Goal: Task Accomplishment & Management: Complete application form

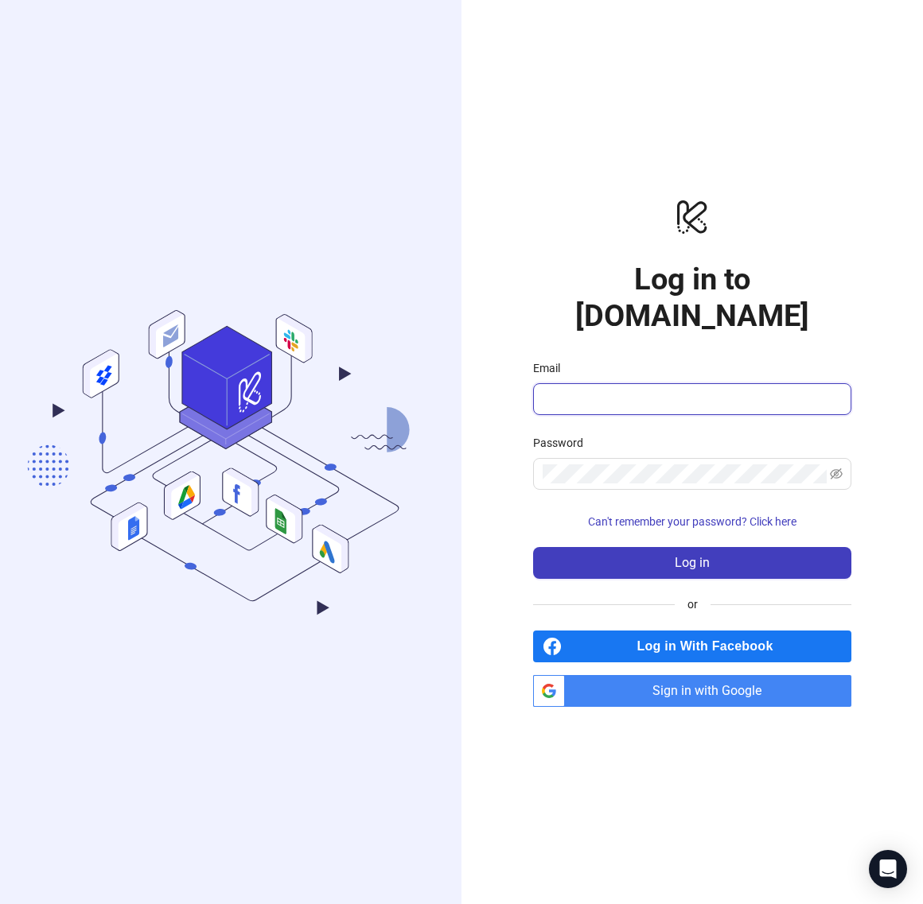
click at [601, 390] on input "Email" at bounding box center [690, 399] width 296 height 19
type input "**********"
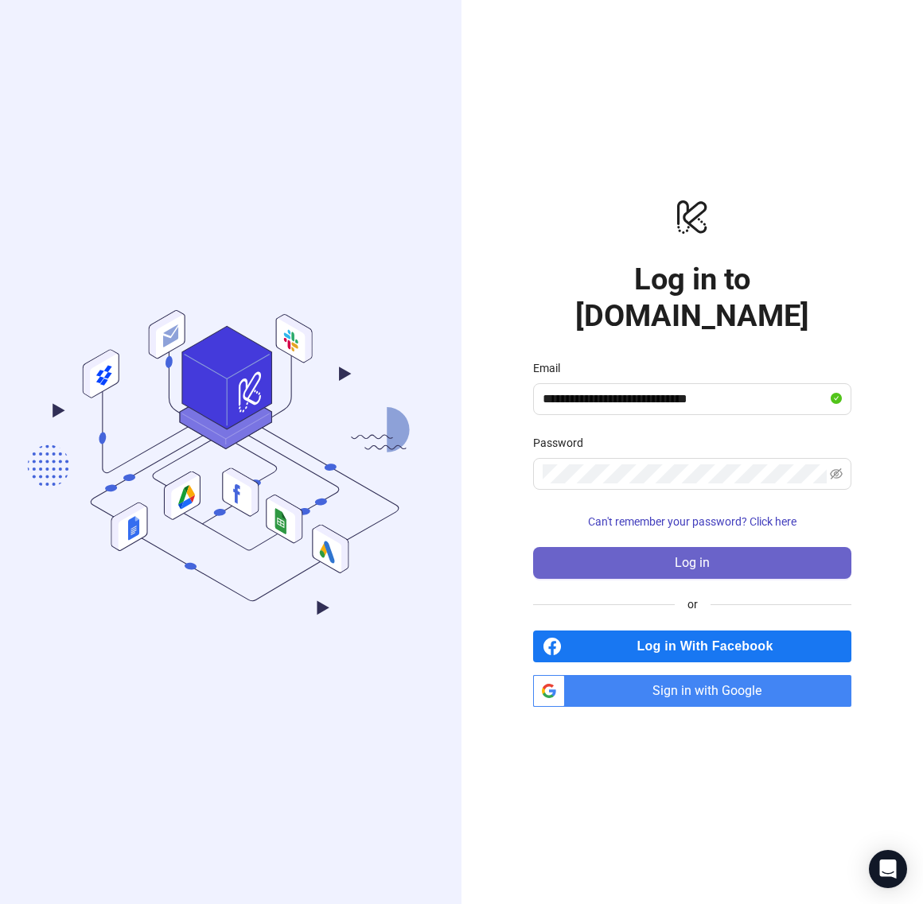
click at [701, 556] on span "Log in" at bounding box center [692, 563] width 35 height 14
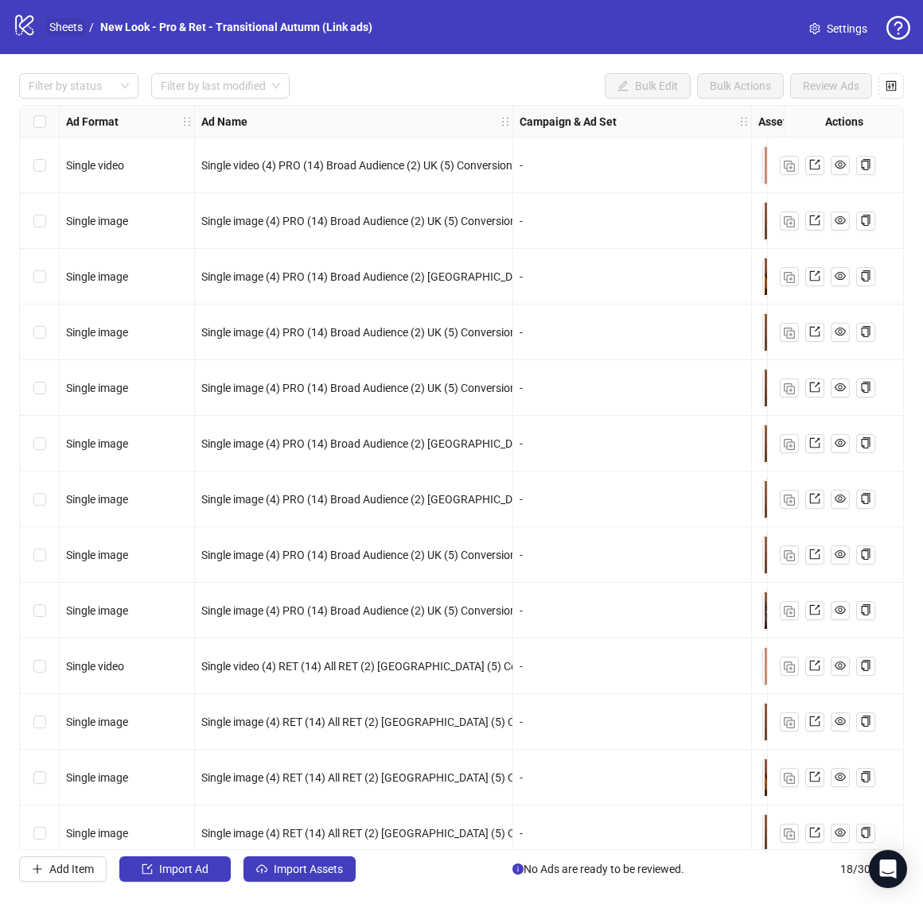
click at [61, 29] on link "Sheets" at bounding box center [66, 26] width 40 height 17
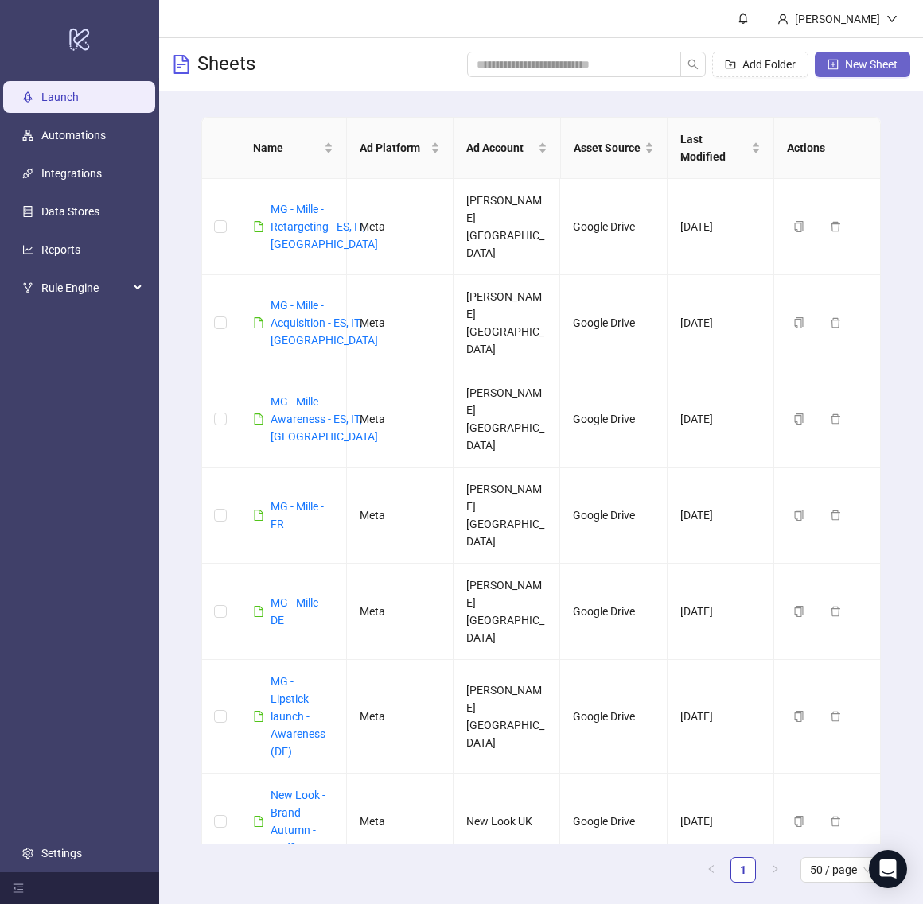
click at [865, 58] on span "New Sheet" at bounding box center [871, 64] width 52 height 13
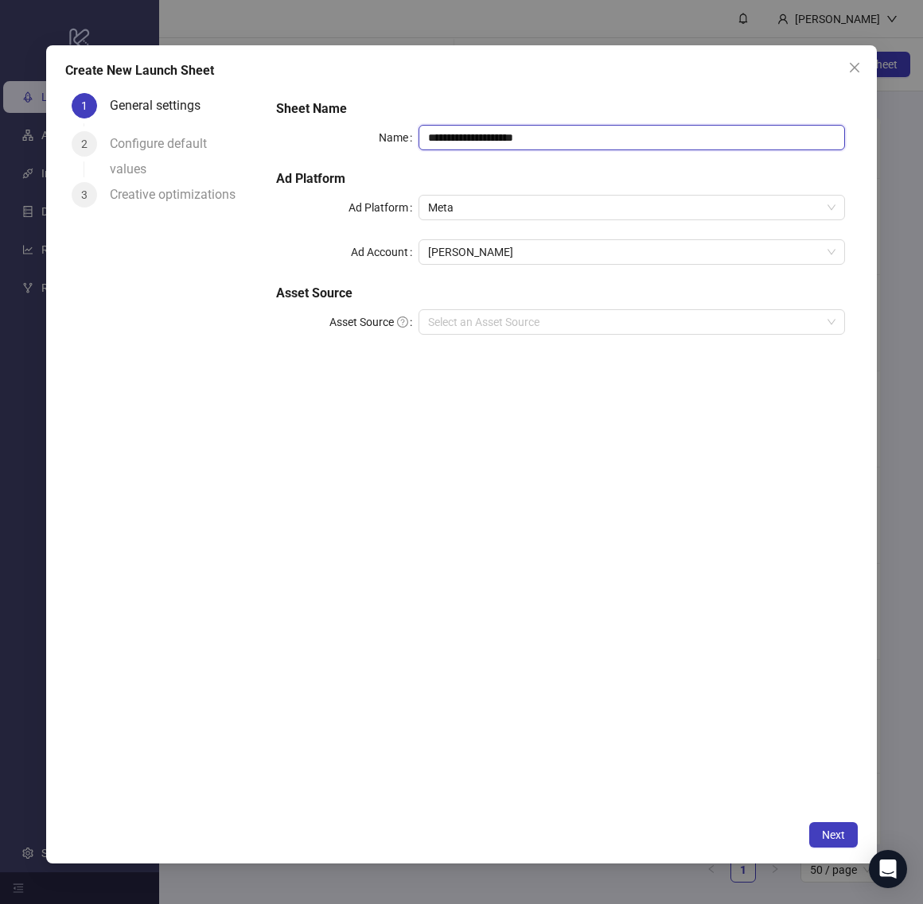
click at [507, 127] on input "**********" at bounding box center [631, 137] width 426 height 25
click at [420, 616] on div "**********" at bounding box center [560, 450] width 594 height 726
click at [500, 130] on input "**********" at bounding box center [631, 137] width 426 height 25
drag, startPoint x: 554, startPoint y: 139, endPoint x: 423, endPoint y: 142, distance: 131.3
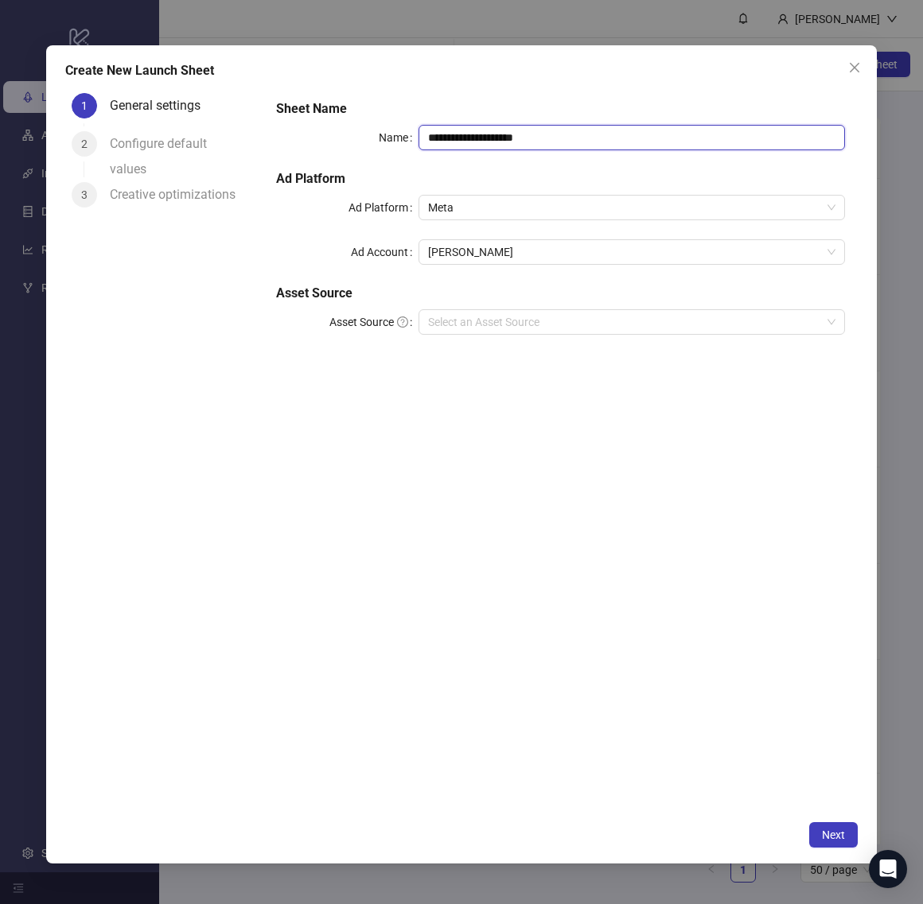
click at [423, 142] on input "**********" at bounding box center [631, 137] width 426 height 25
click at [480, 255] on span "Mel Reid" at bounding box center [631, 252] width 407 height 24
type input "**********"
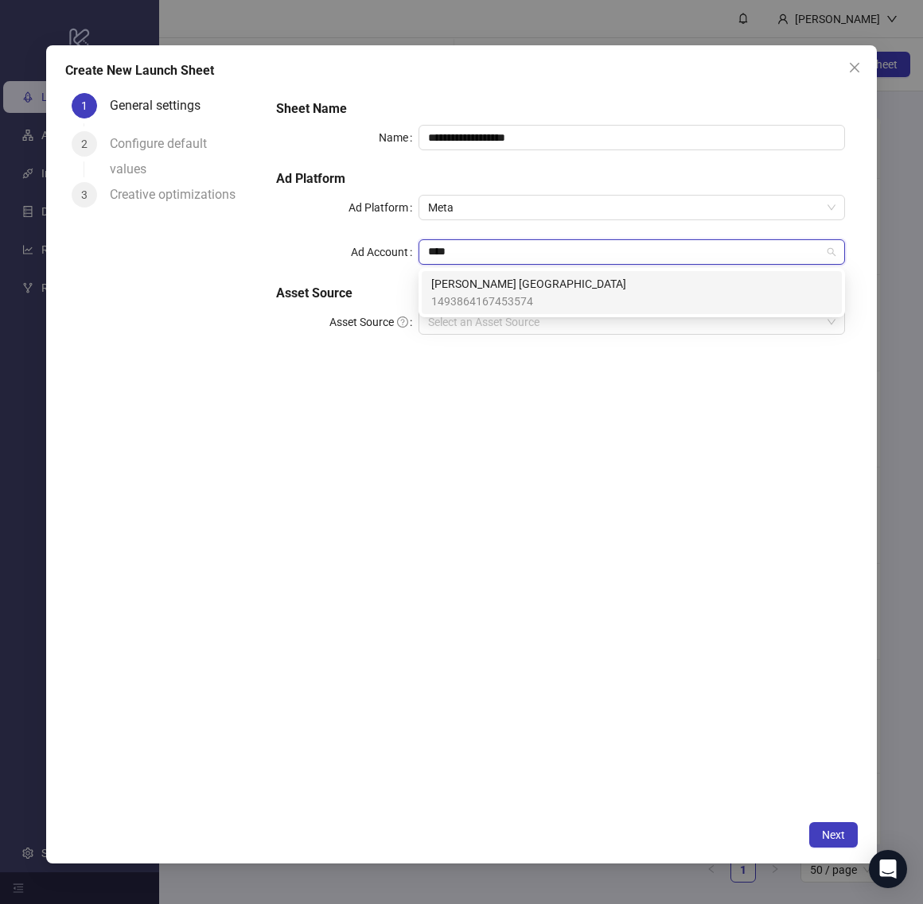
type input "*****"
click at [523, 286] on span "[PERSON_NAME] [GEOGRAPHIC_DATA]" at bounding box center [528, 283] width 195 height 17
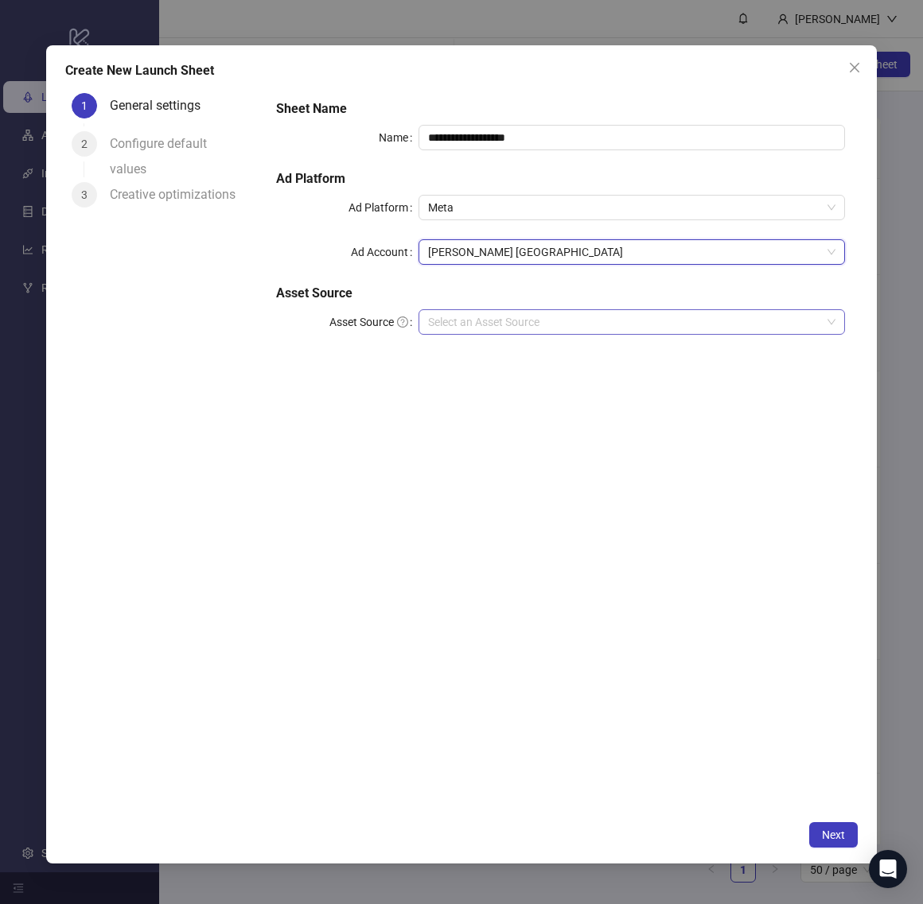
click at [519, 321] on input "Asset Source" at bounding box center [624, 322] width 393 height 24
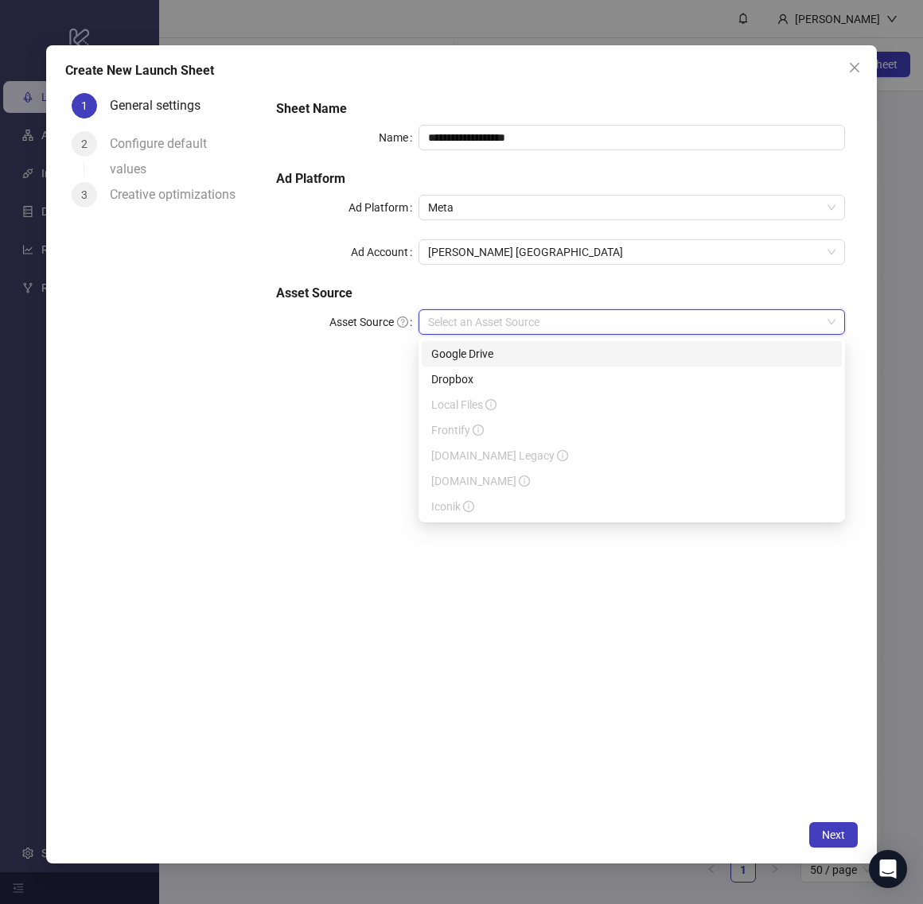
click at [504, 351] on div "Google Drive" at bounding box center [631, 353] width 401 height 17
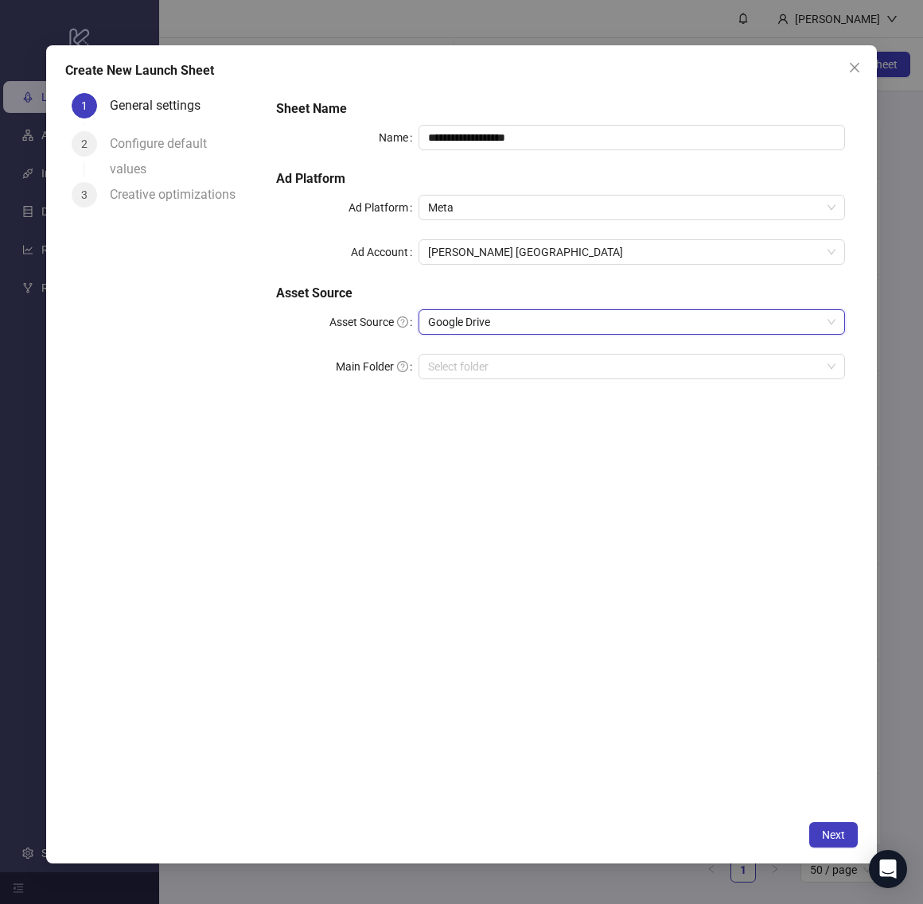
click at [393, 418] on div "**********" at bounding box center [560, 450] width 594 height 726
click at [465, 366] on input "Main Folder" at bounding box center [624, 367] width 393 height 24
click at [836, 830] on span "Next" at bounding box center [833, 835] width 23 height 13
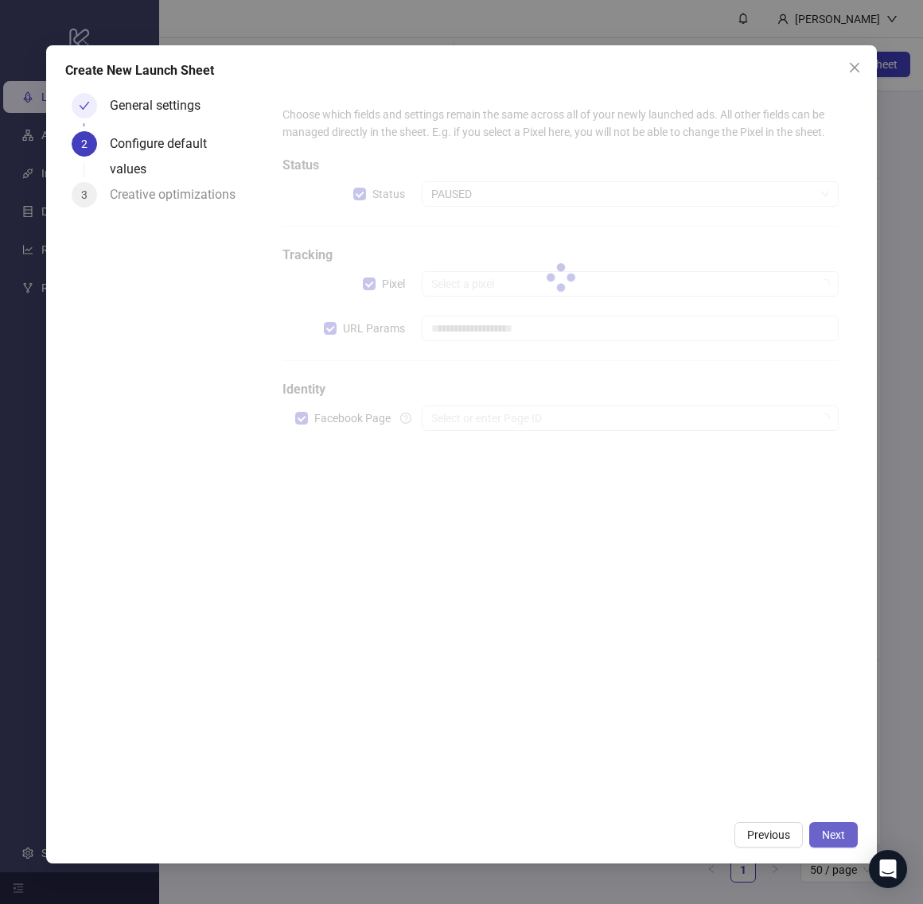
type input "**********"
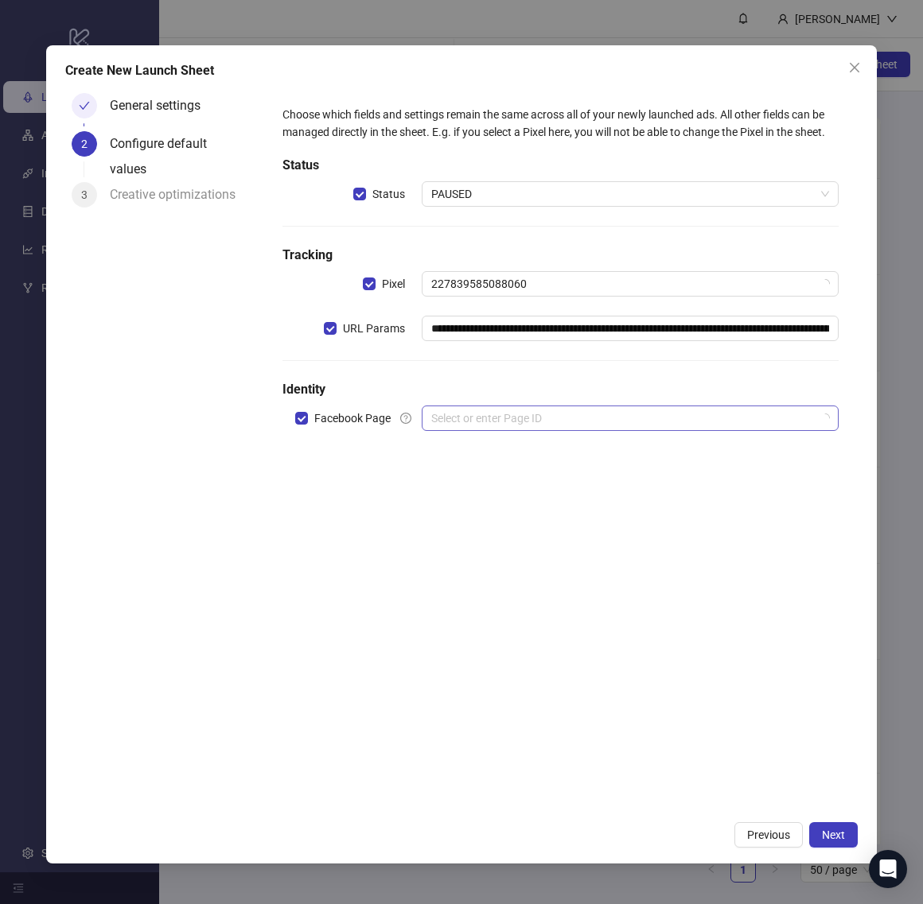
click at [471, 427] on input "search" at bounding box center [622, 418] width 383 height 24
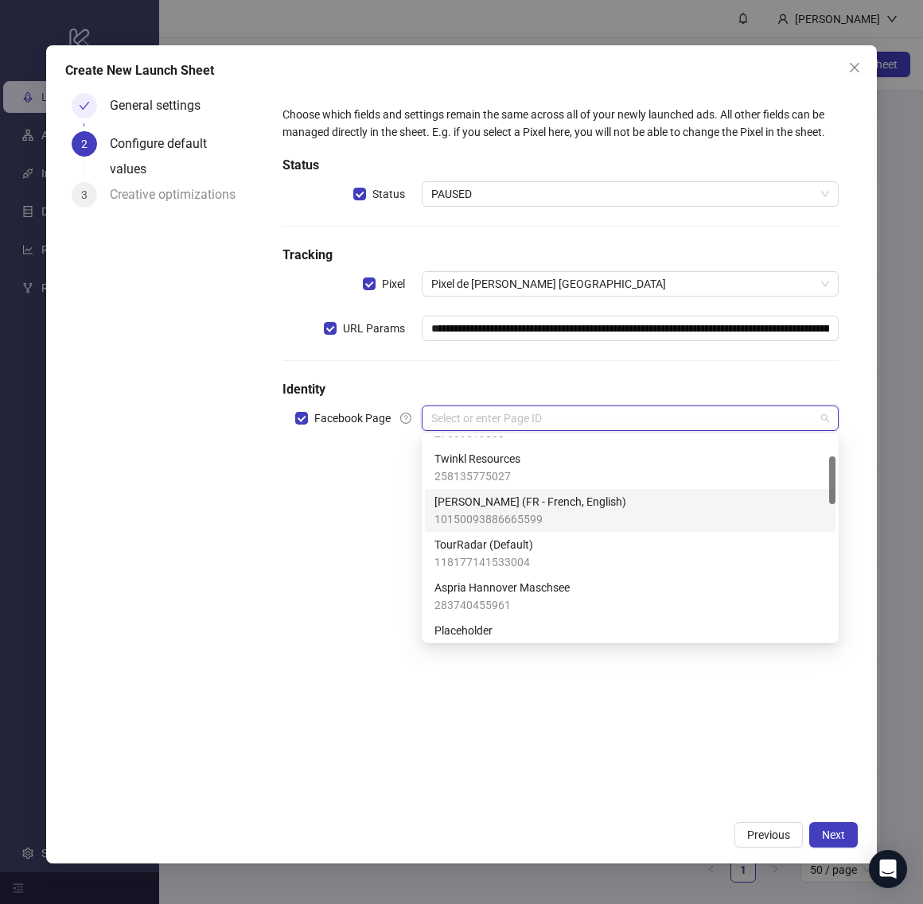
scroll to position [84, 0]
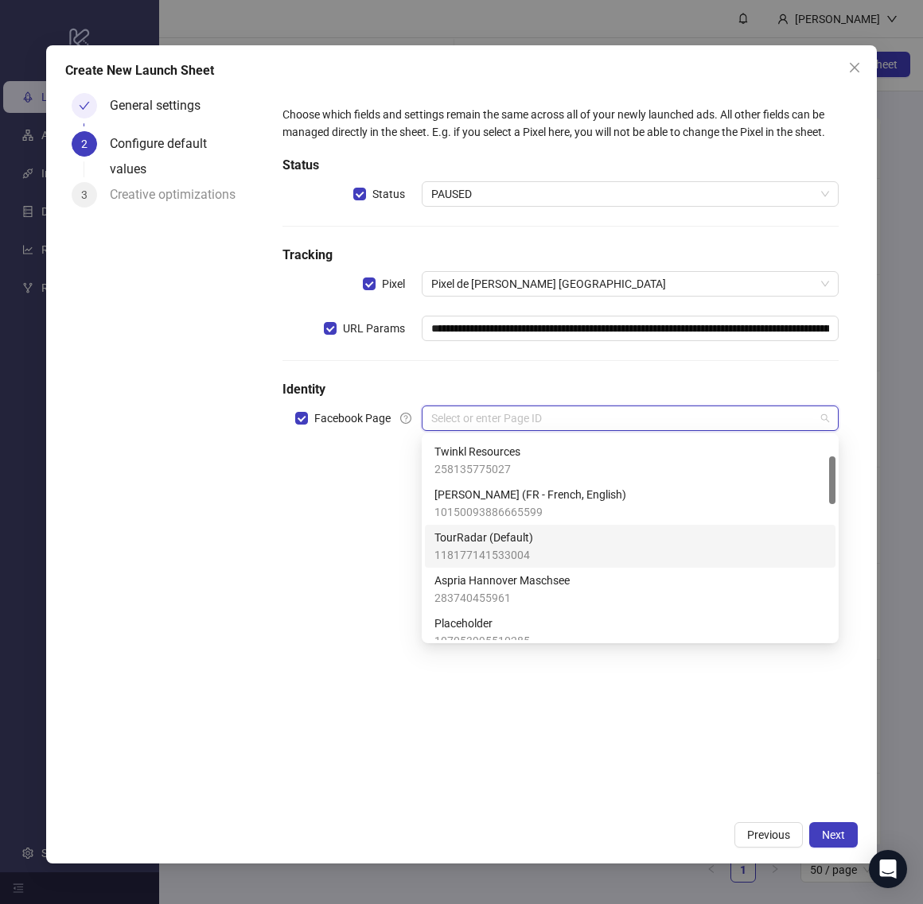
click at [369, 572] on div "**********" at bounding box center [560, 450] width 594 height 726
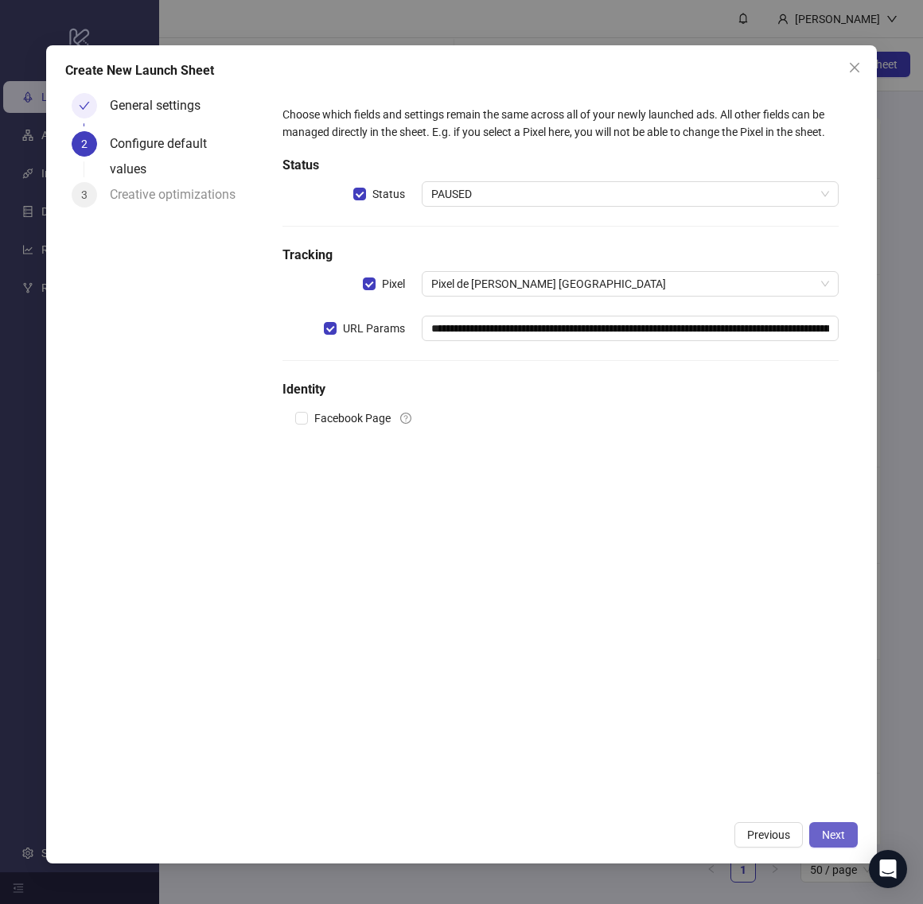
click at [823, 835] on span "Next" at bounding box center [833, 835] width 23 height 13
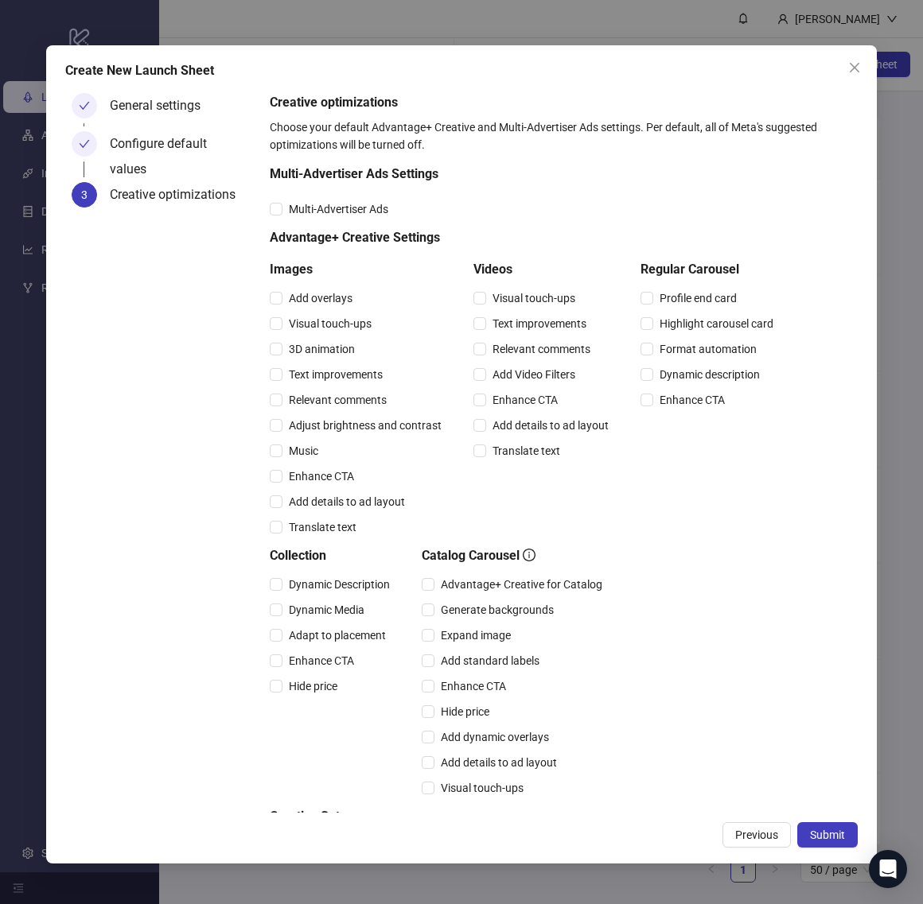
scroll to position [102, 0]
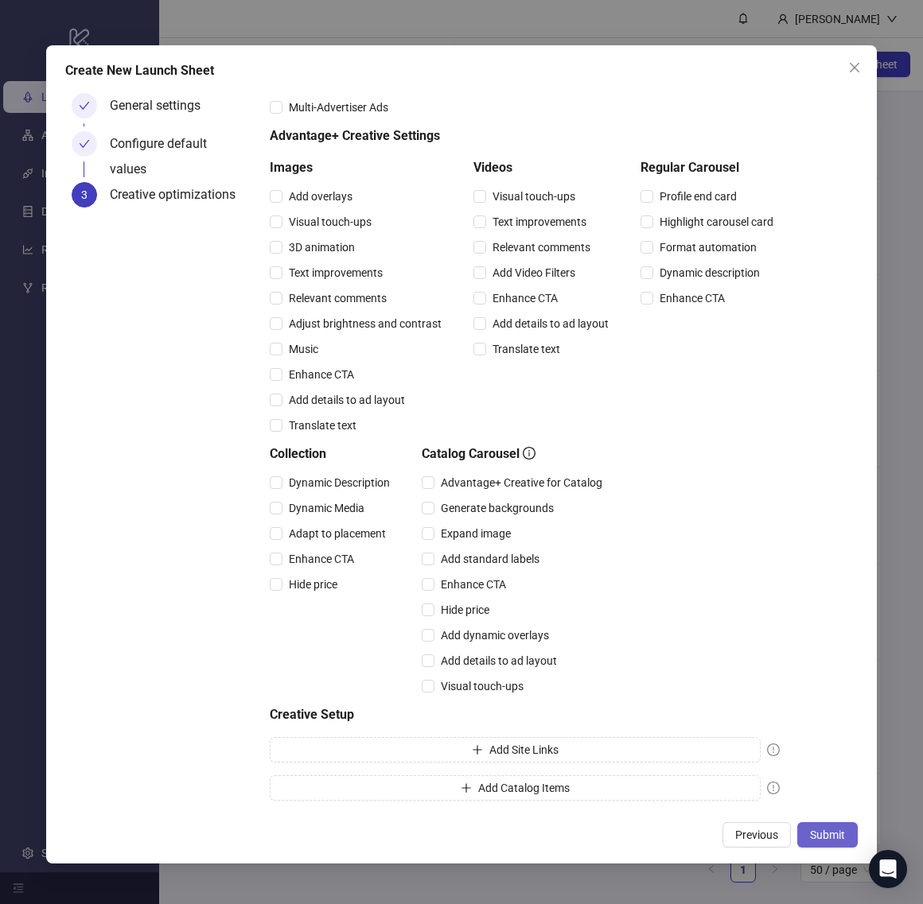
click at [827, 826] on button "Submit" at bounding box center [827, 834] width 60 height 25
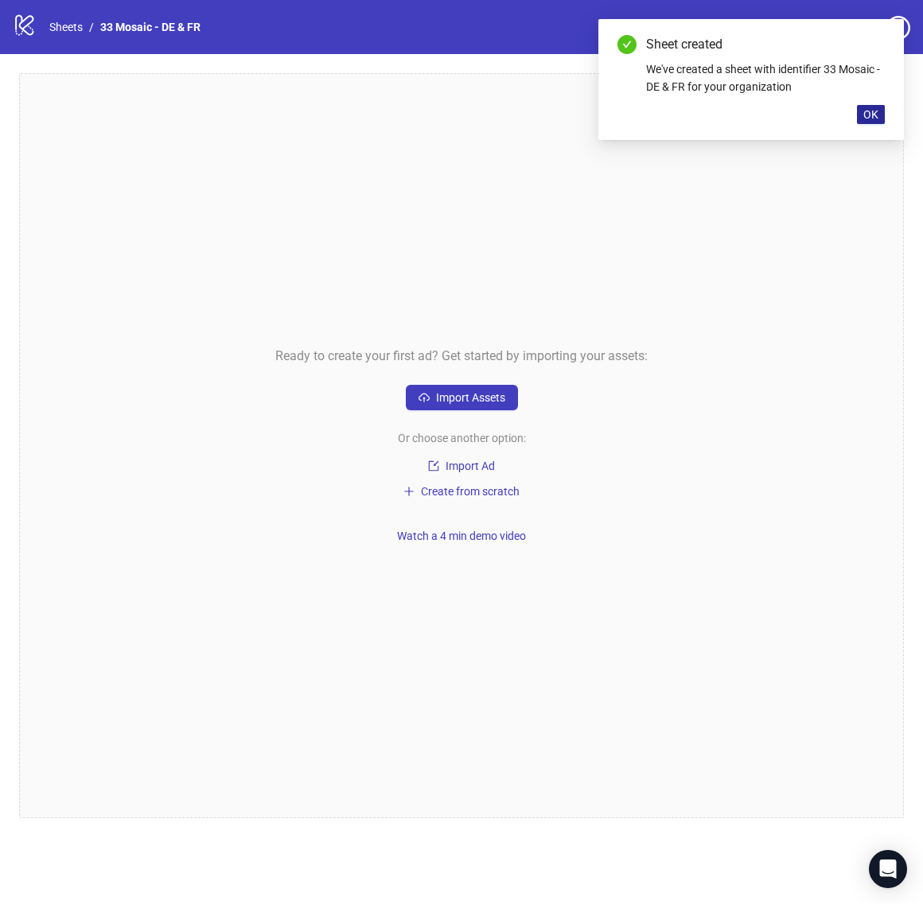
click at [870, 117] on span "OK" at bounding box center [870, 114] width 15 height 13
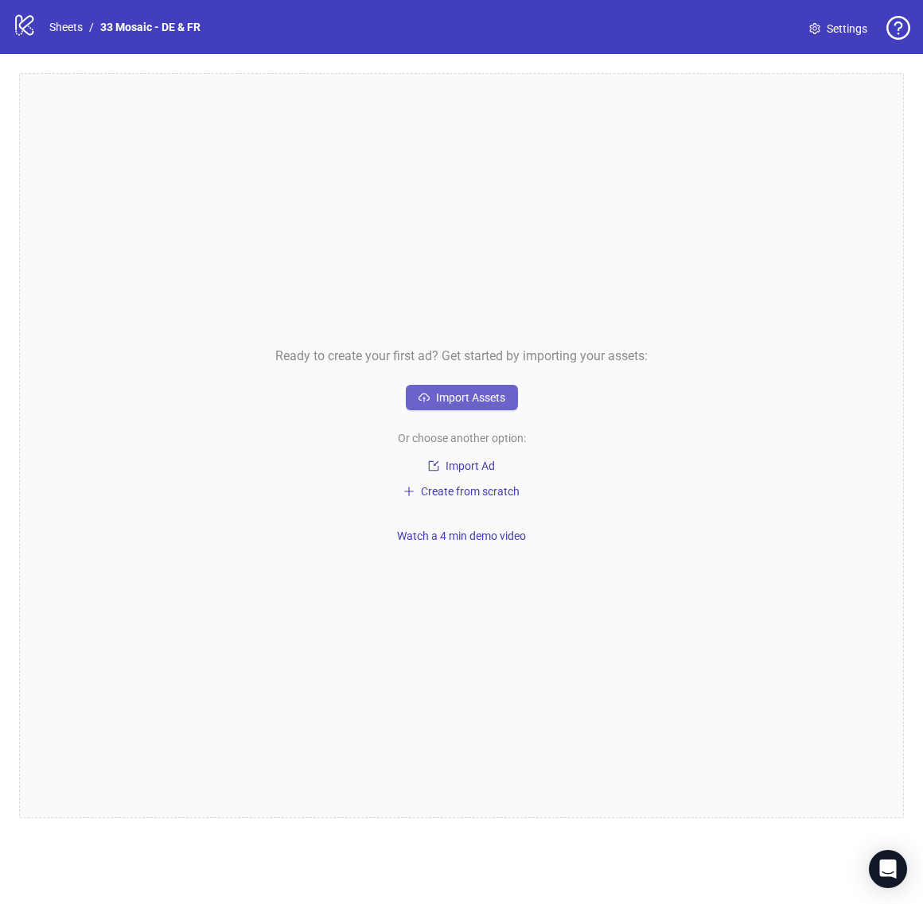
click at [462, 387] on button "Import Assets" at bounding box center [462, 397] width 112 height 25
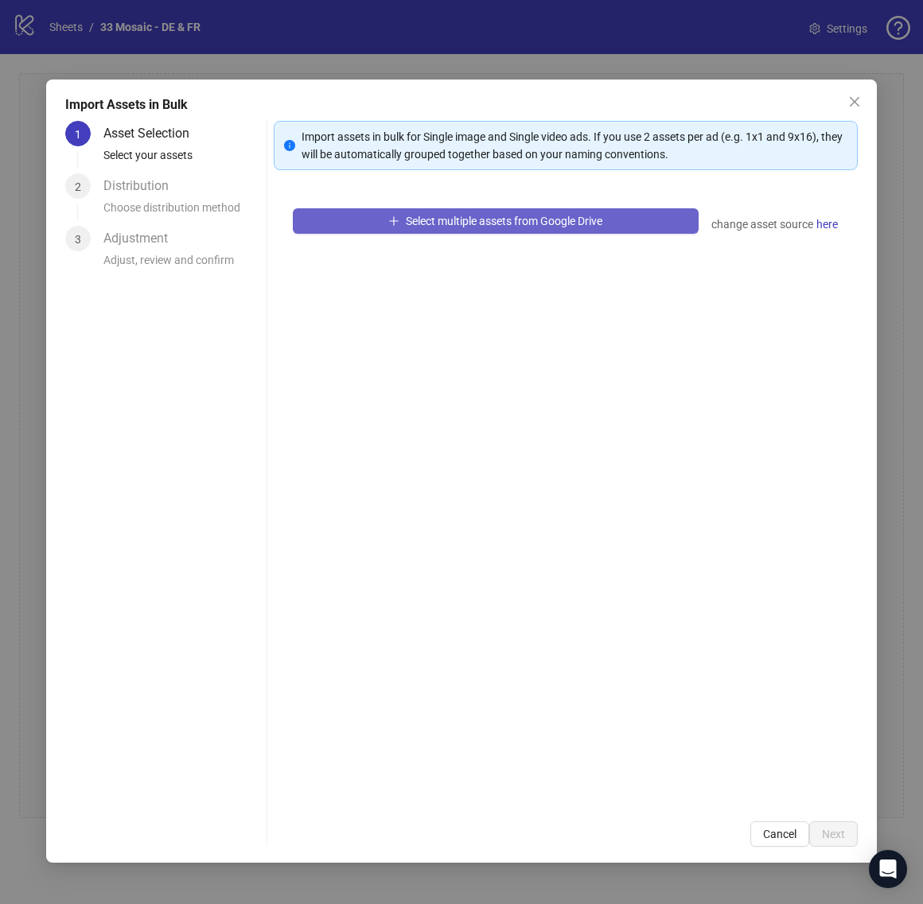
click at [459, 228] on button "Select multiple assets from Google Drive" at bounding box center [496, 220] width 406 height 25
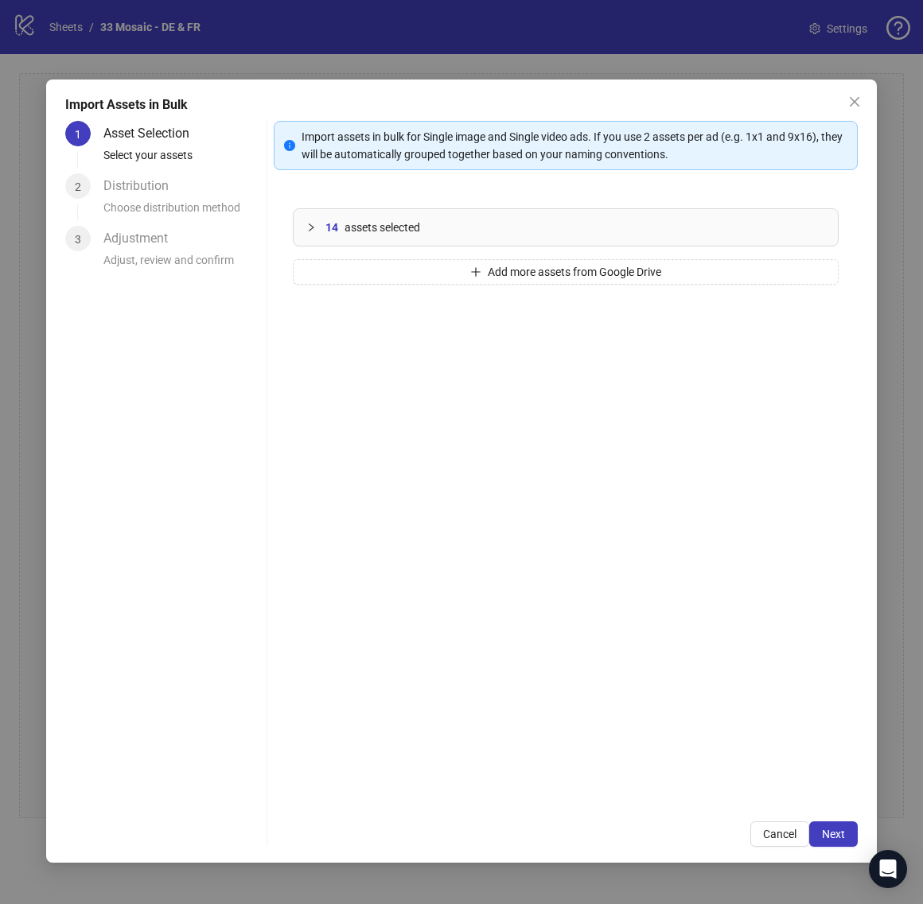
click at [301, 224] on div "14 assets selected" at bounding box center [566, 227] width 544 height 37
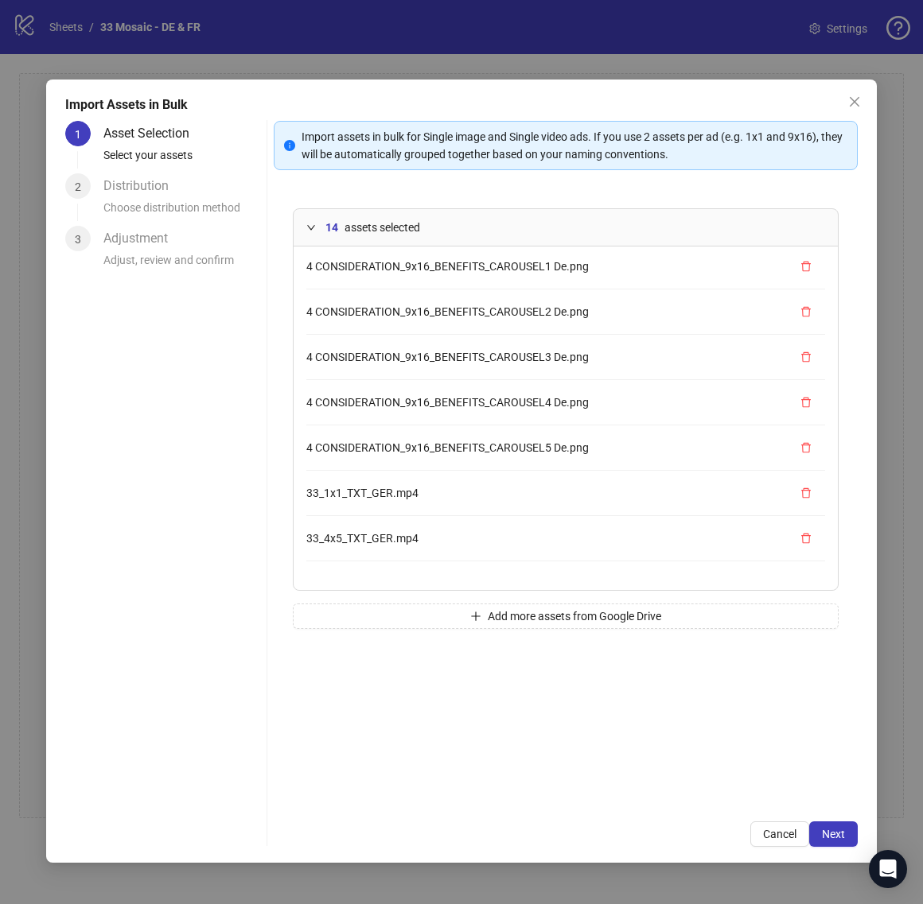
scroll to position [312, 0]
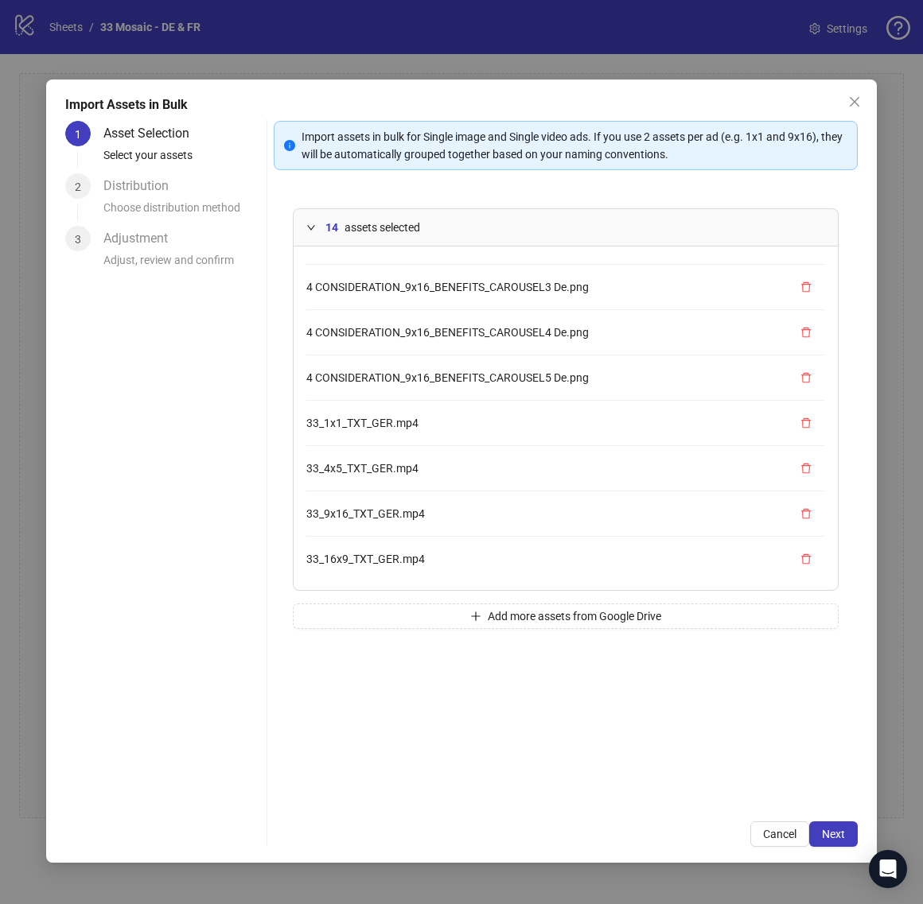
click at [313, 239] on div "14 assets selected" at bounding box center [566, 227] width 544 height 37
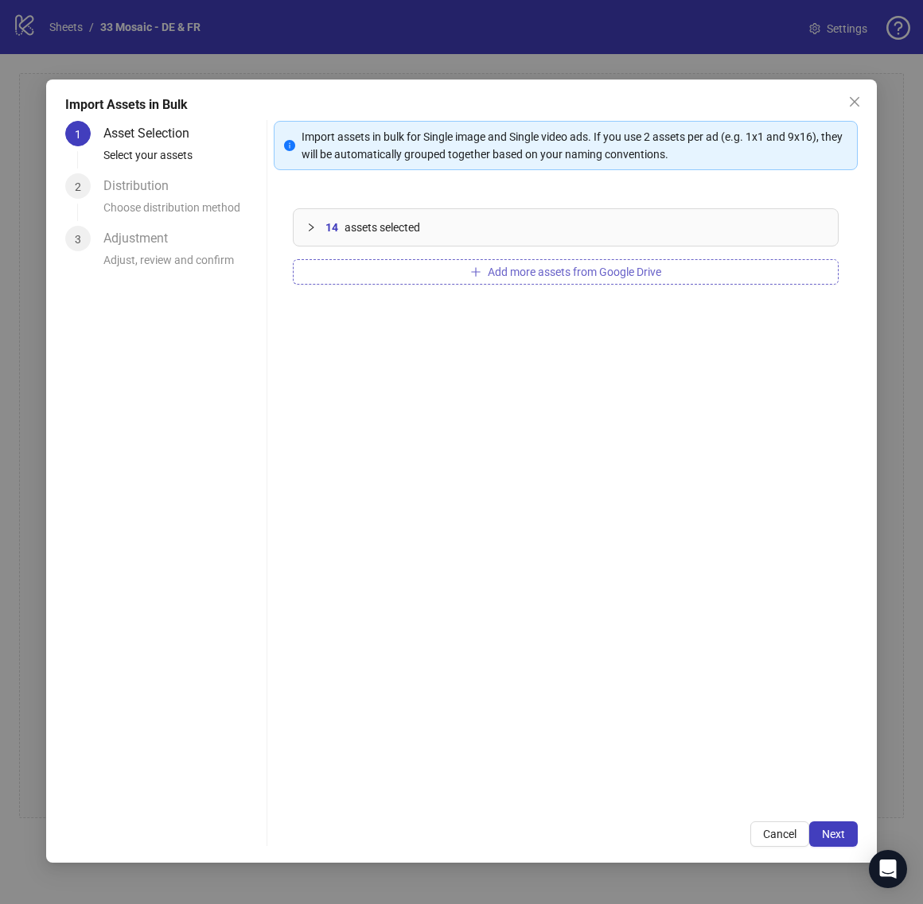
click at [484, 281] on button "Add more assets from Google Drive" at bounding box center [566, 271] width 546 height 25
click at [835, 833] on span "Next" at bounding box center [833, 834] width 23 height 13
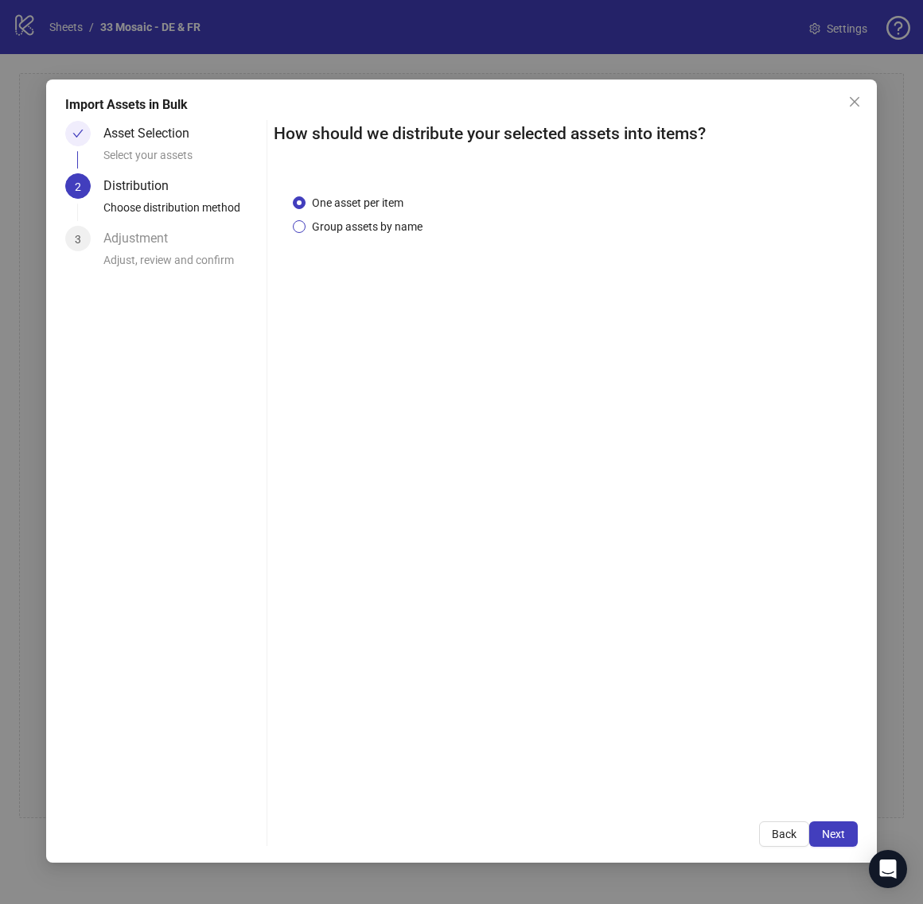
click at [398, 219] on span "Group assets by name" at bounding box center [366, 226] width 123 height 17
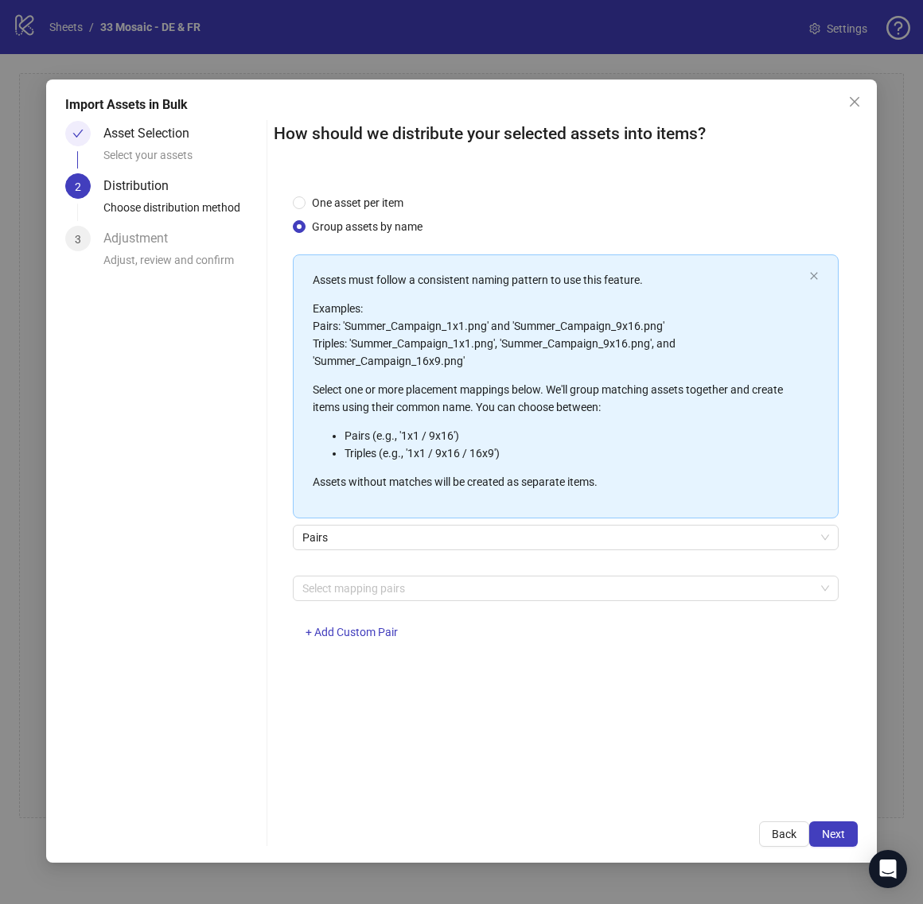
click at [393, 549] on div "Pairs" at bounding box center [566, 547] width 546 height 45
click at [367, 540] on span "Pairs" at bounding box center [565, 538] width 527 height 24
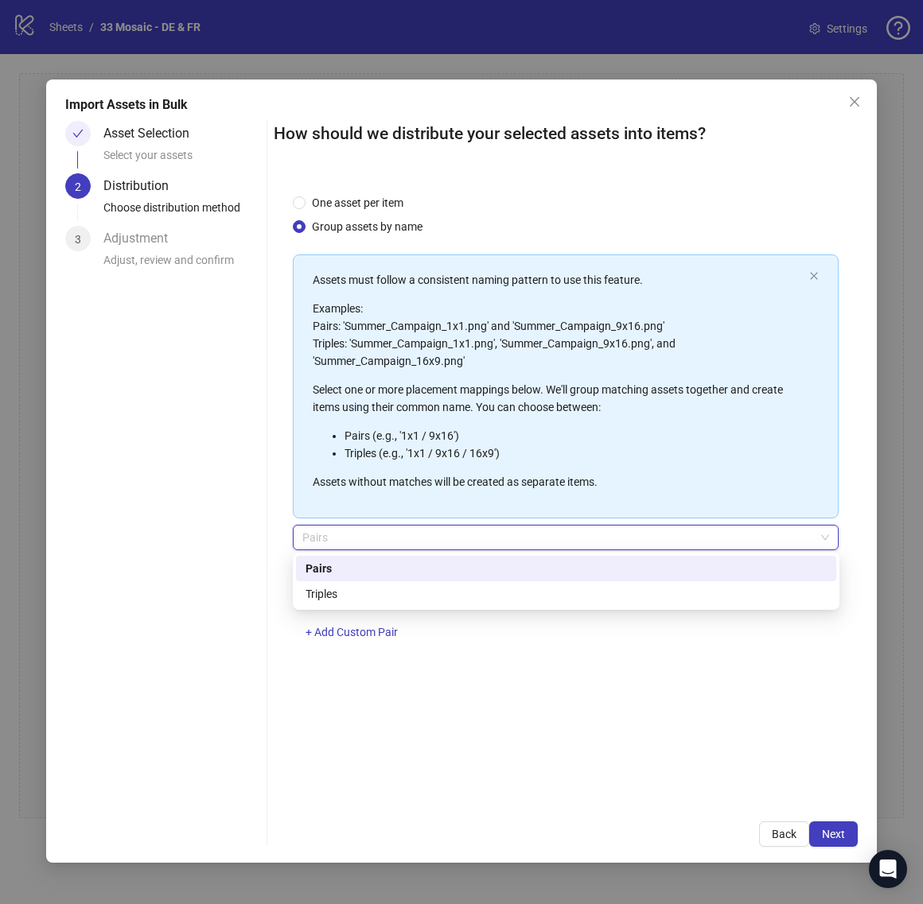
click at [361, 563] on div "Pairs" at bounding box center [565, 568] width 521 height 17
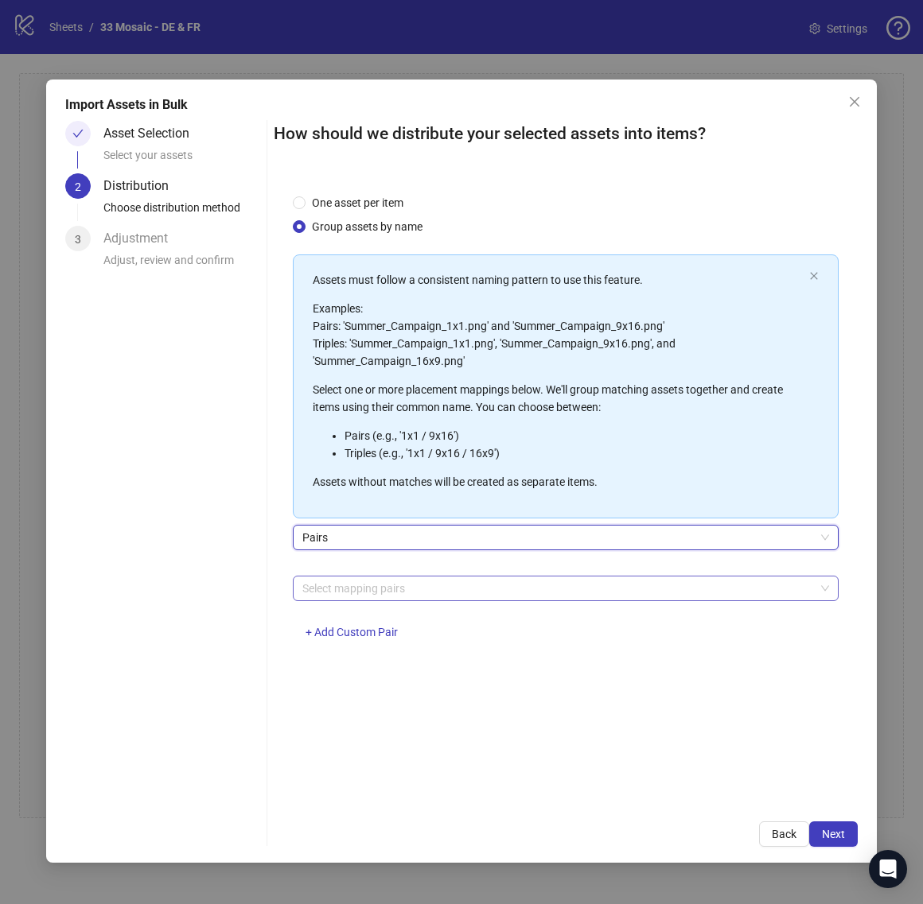
click at [379, 591] on div at bounding box center [557, 588] width 523 height 22
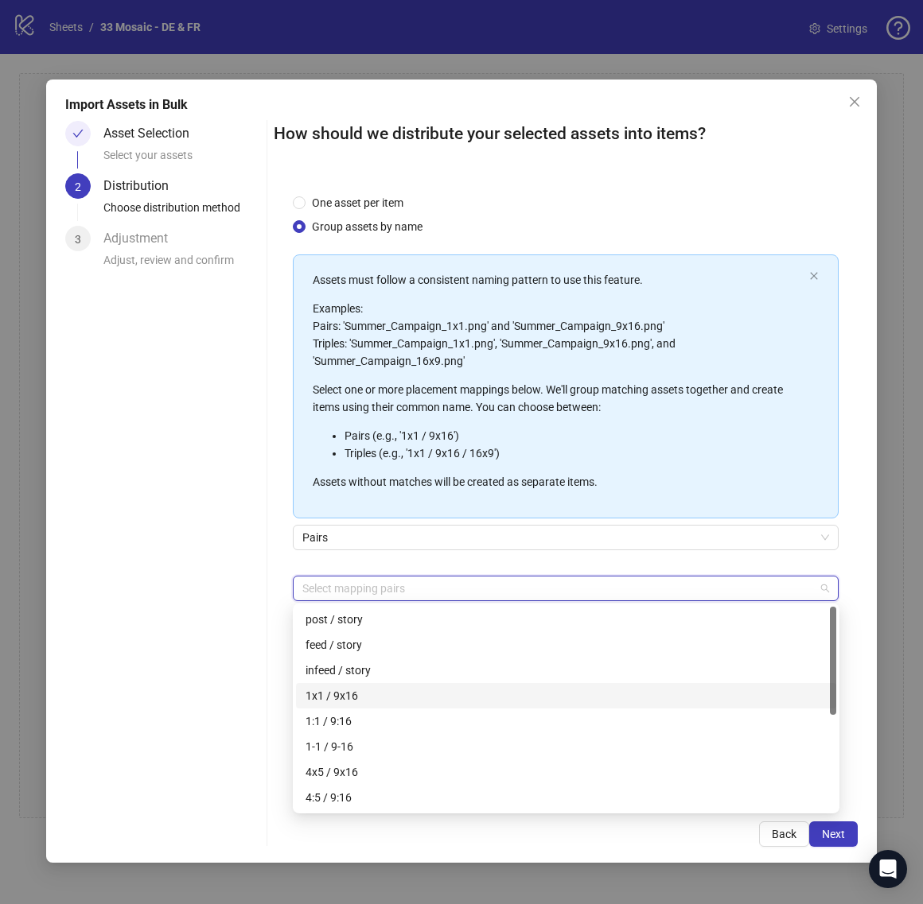
click at [363, 692] on div "1x1 / 9x16" at bounding box center [565, 695] width 521 height 17
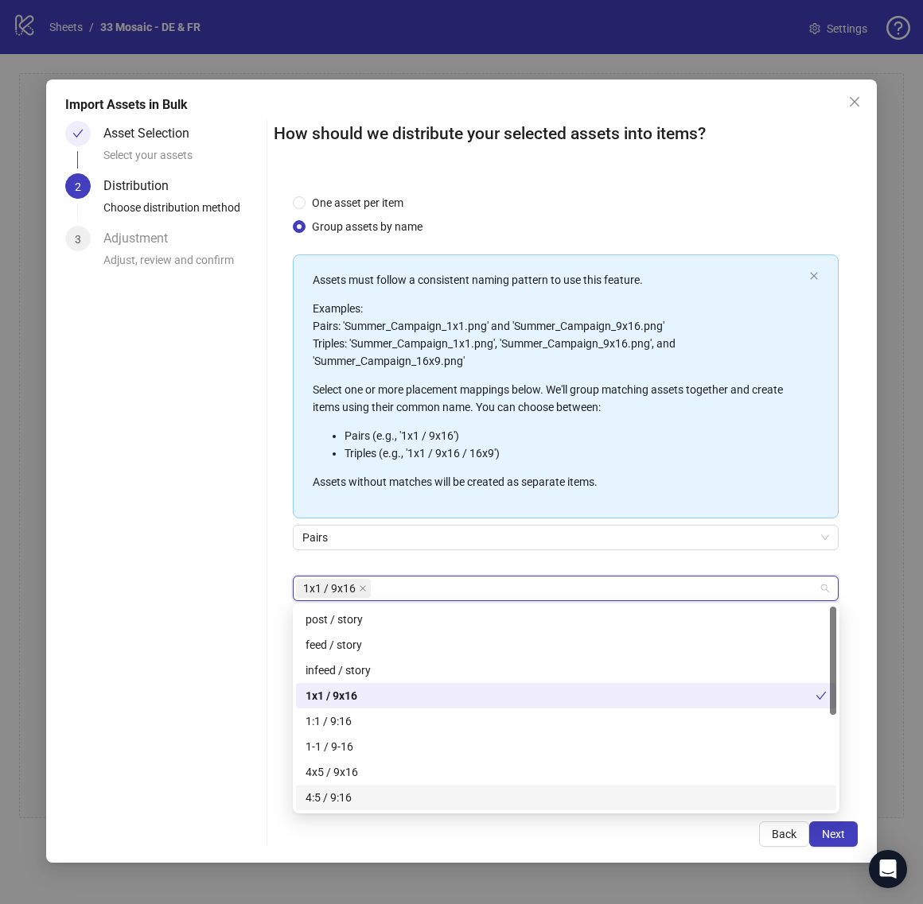
click at [465, 834] on div "Back Next" at bounding box center [566, 834] width 584 height 25
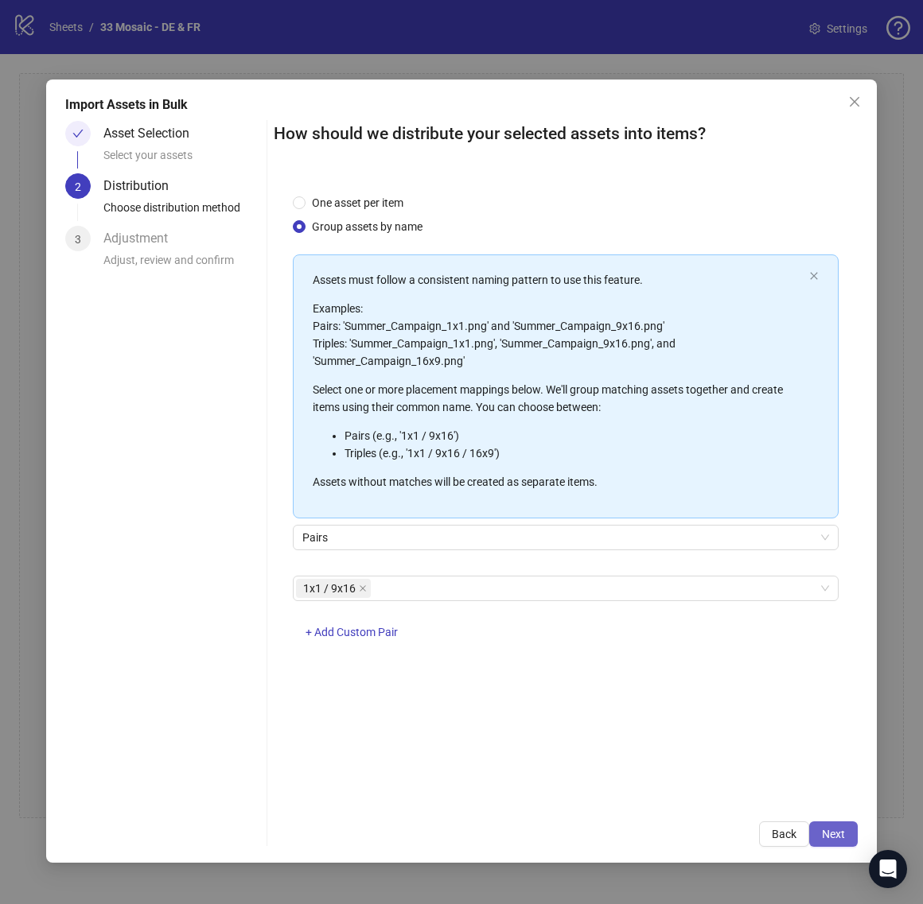
click at [833, 826] on button "Next" at bounding box center [833, 834] width 49 height 25
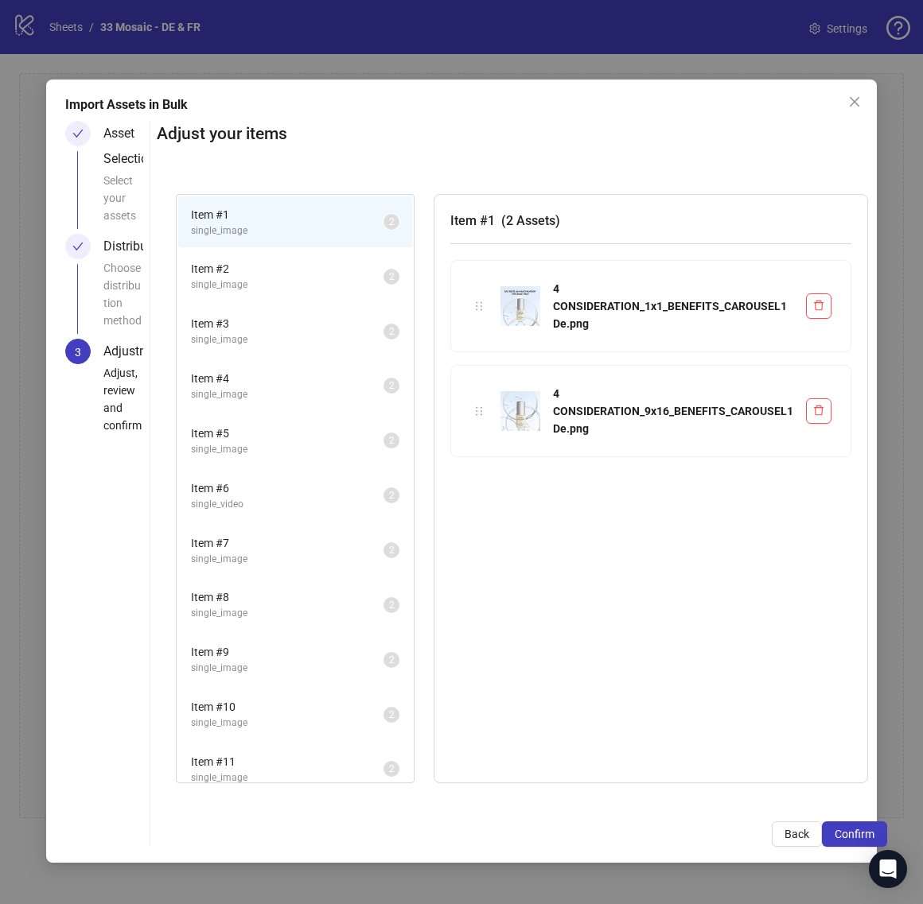
click at [284, 285] on span "single_image" at bounding box center [287, 285] width 192 height 15
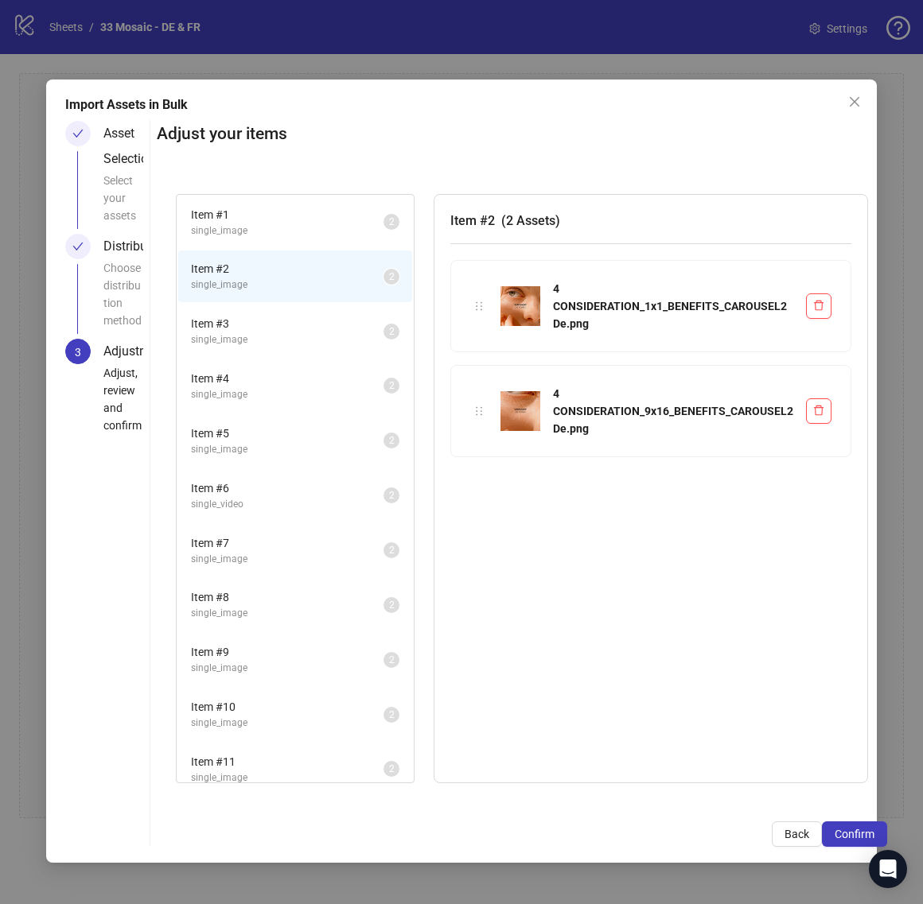
click at [284, 323] on span "Item # 3" at bounding box center [287, 323] width 192 height 17
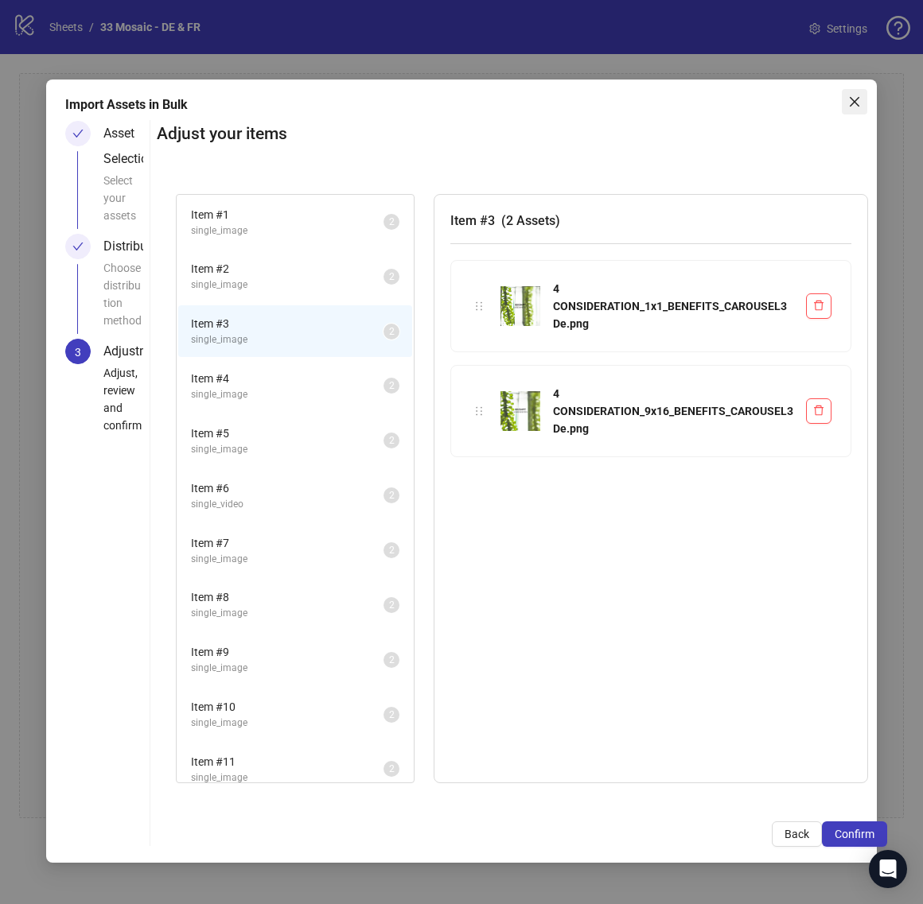
click at [859, 95] on button "Close" at bounding box center [854, 101] width 25 height 25
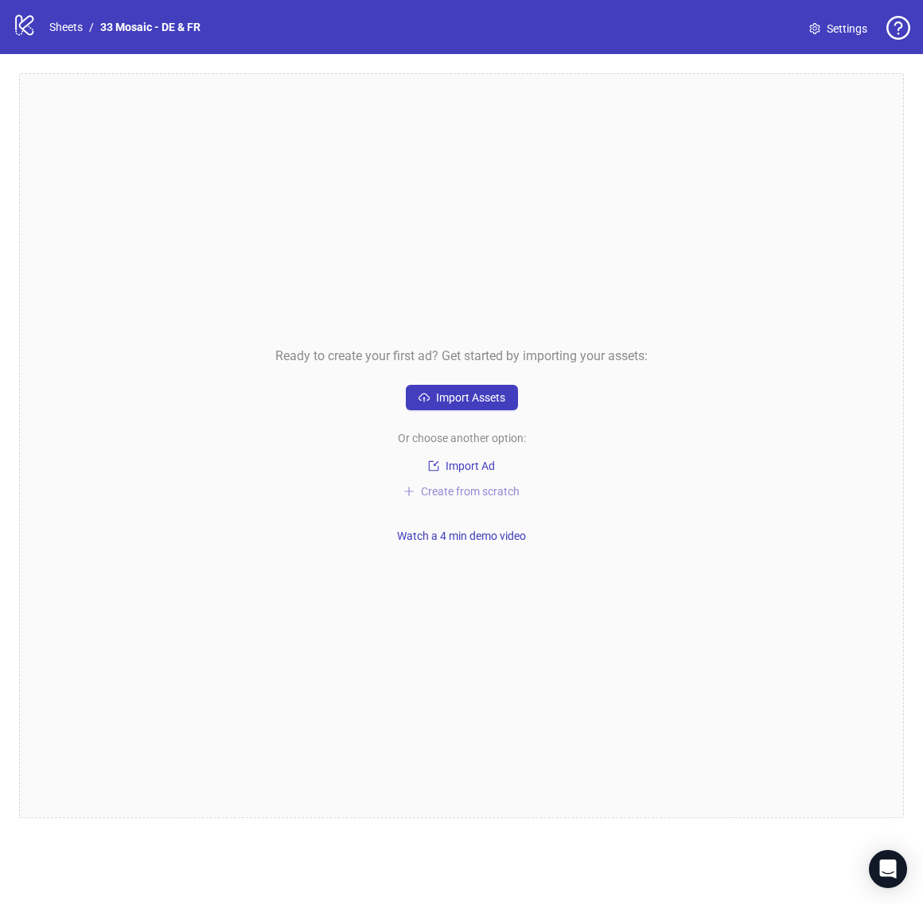
click at [444, 498] on span "Create from scratch" at bounding box center [470, 491] width 99 height 13
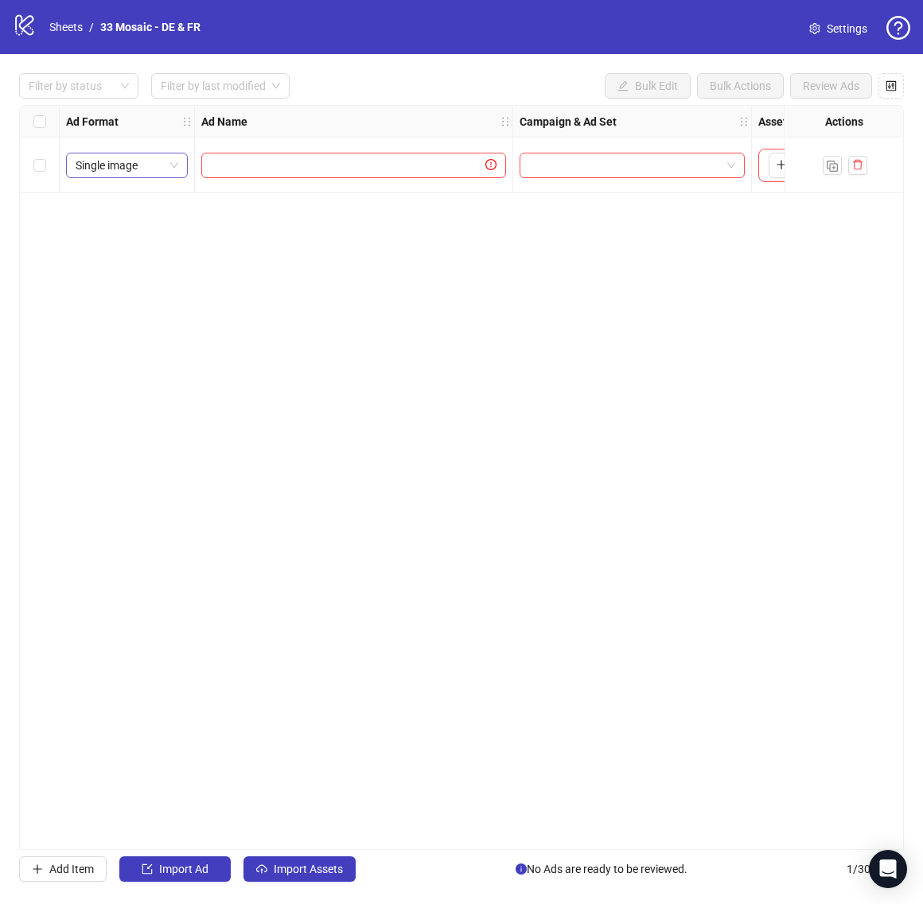
click at [130, 159] on span "Single image" at bounding box center [127, 166] width 103 height 24
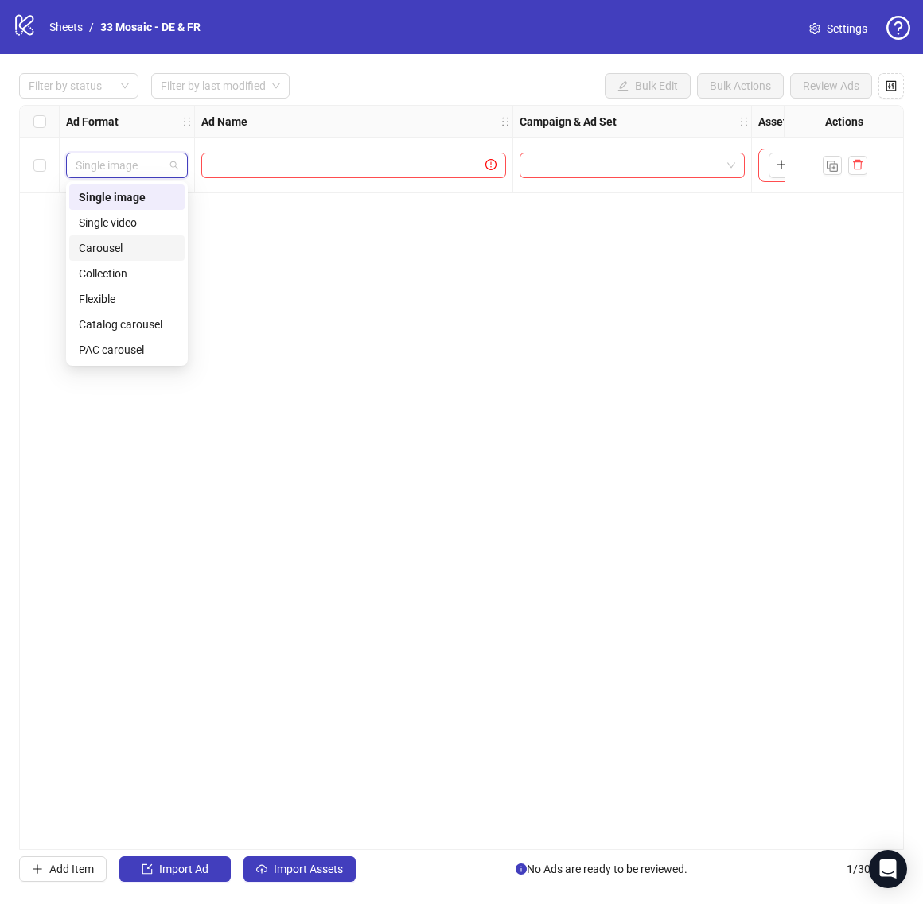
click at [134, 246] on div "Carousel" at bounding box center [127, 247] width 96 height 17
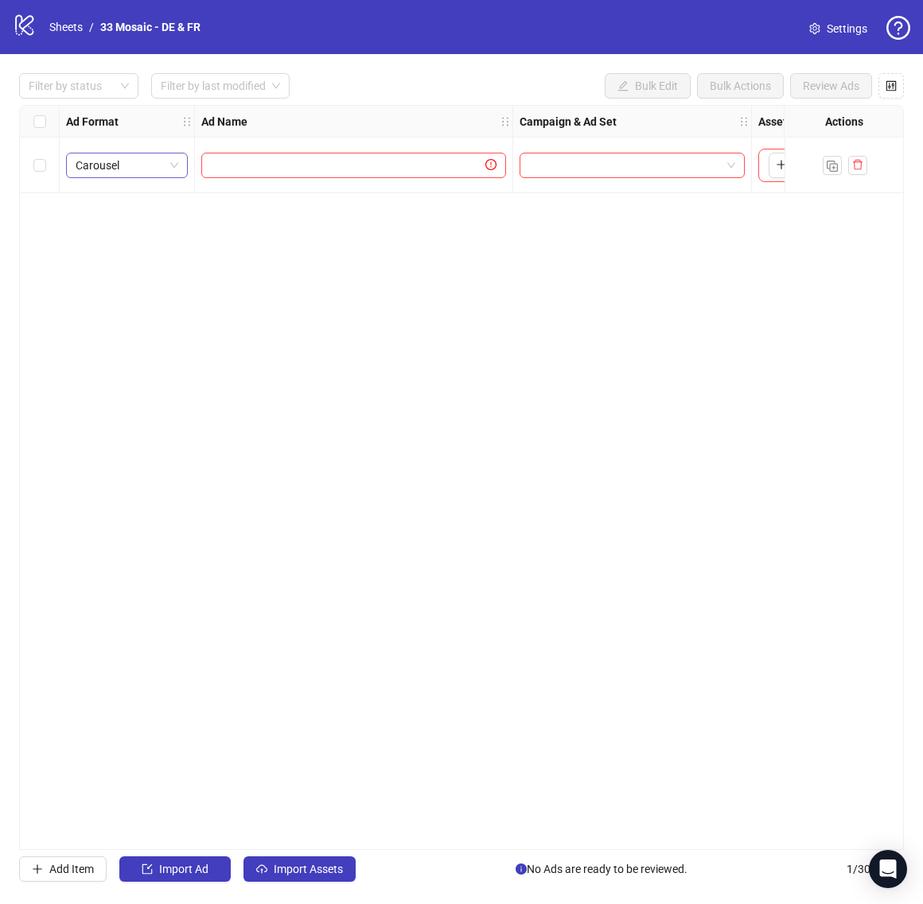
click at [162, 157] on span "Carousel" at bounding box center [127, 166] width 103 height 24
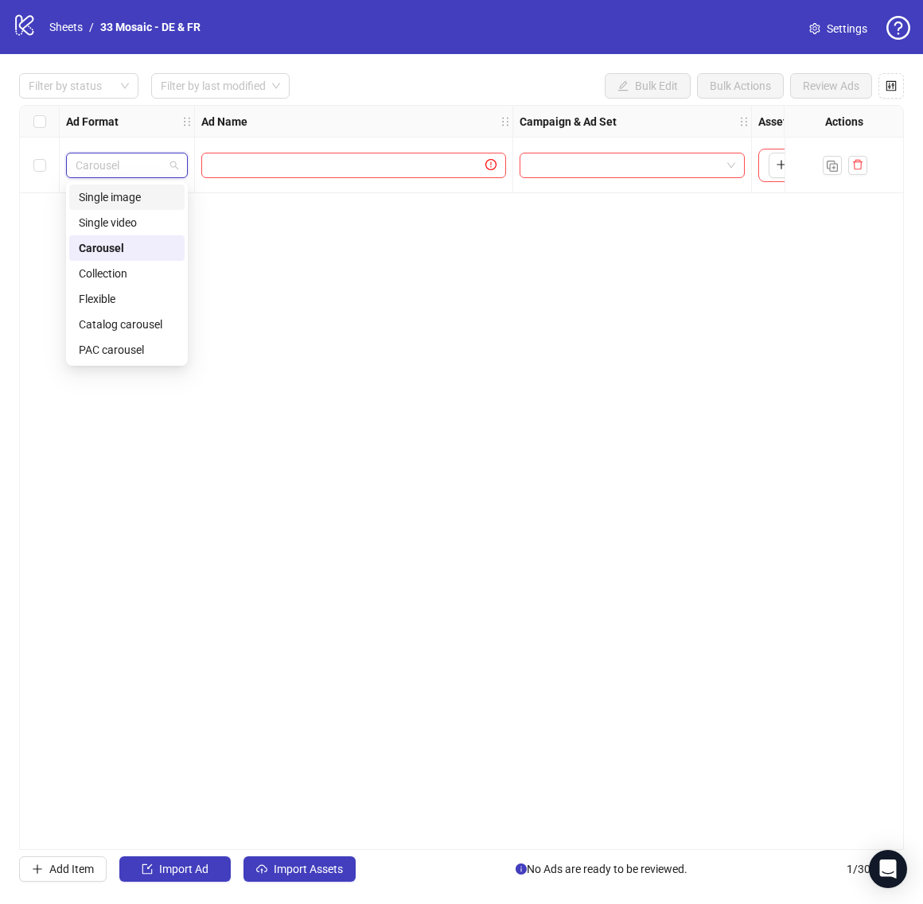
click at [148, 199] on div "Single image" at bounding box center [127, 197] width 96 height 17
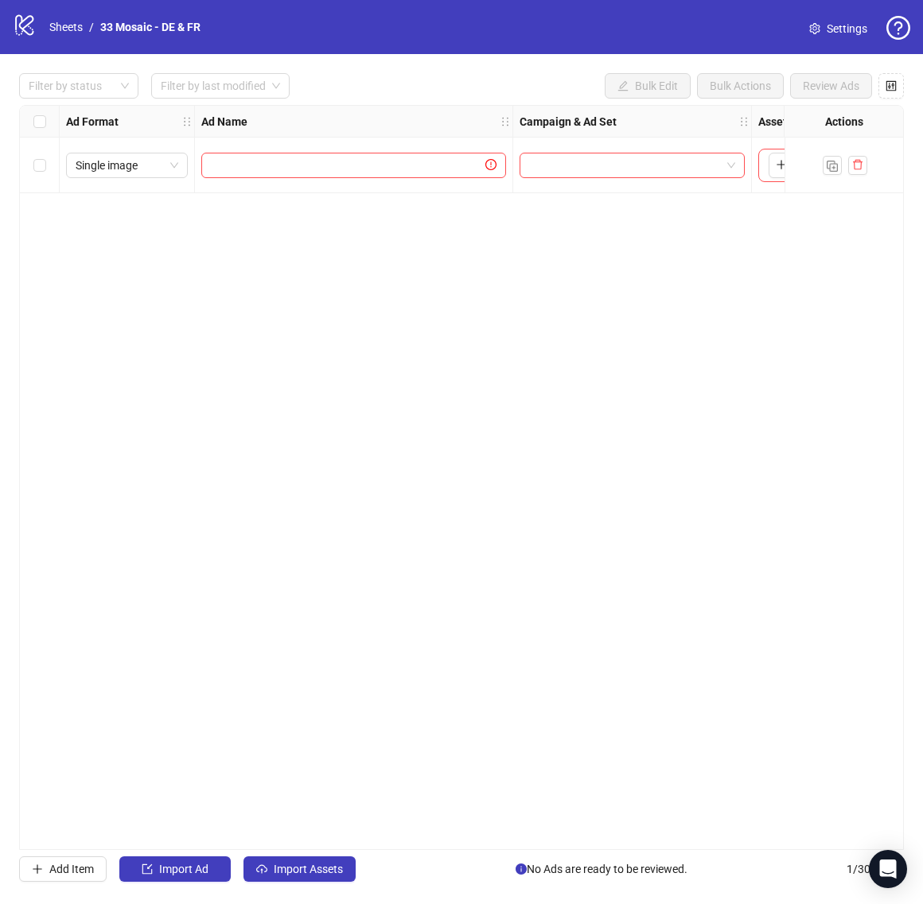
click at [275, 356] on div "Ad Format Ad Name Campaign & Ad Set Assets Primary Texts Headlines Descriptions…" at bounding box center [461, 477] width 885 height 745
click at [56, 25] on link "Sheets" at bounding box center [66, 26] width 40 height 17
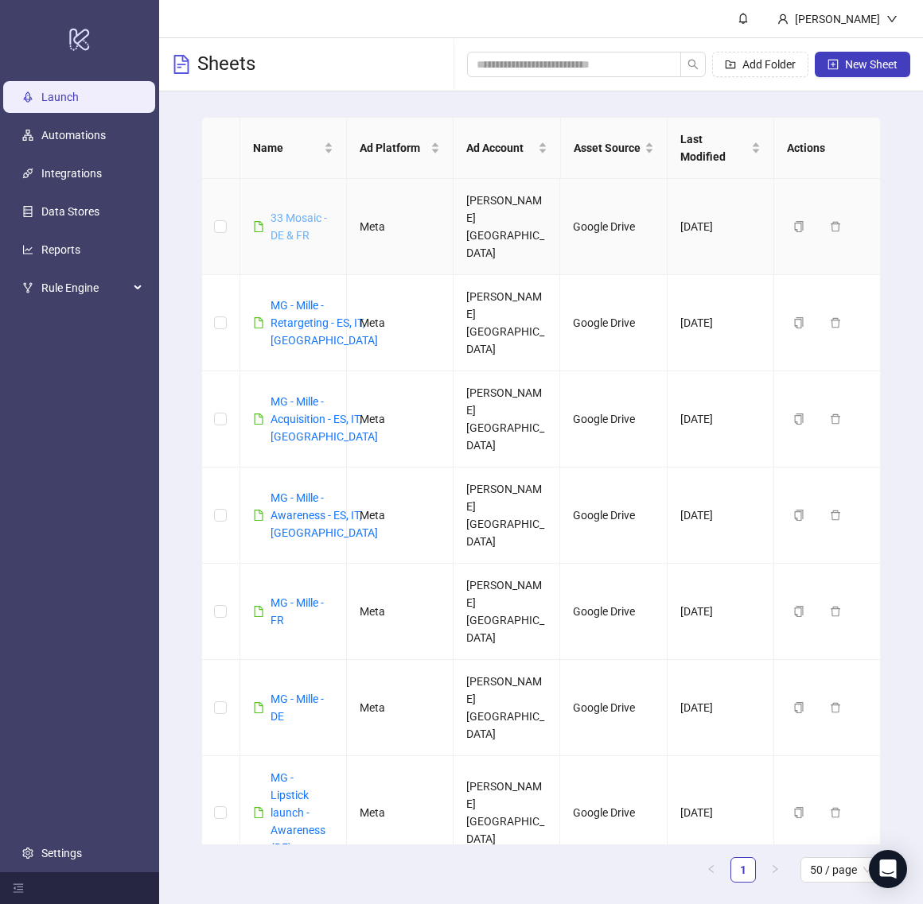
click at [287, 219] on link "33 Mosaic - DE & FR" at bounding box center [298, 227] width 56 height 30
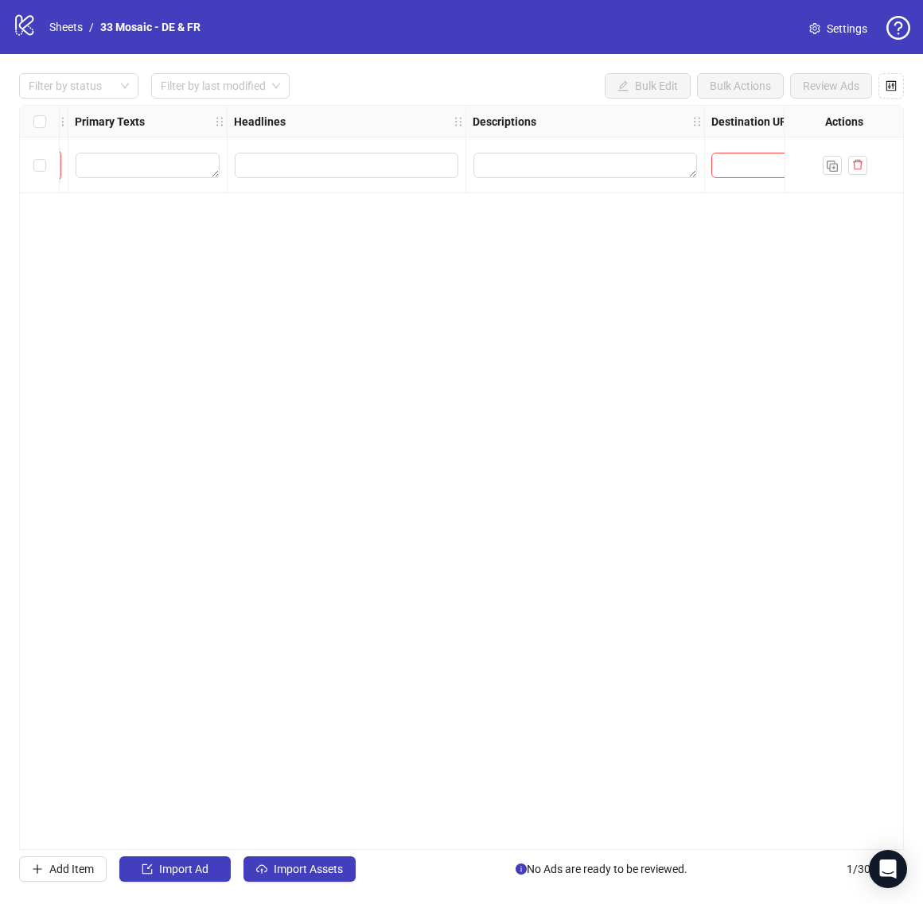
scroll to position [0, 826]
click at [142, 27] on link "33 Mosaic - DE & FR" at bounding box center [150, 26] width 107 height 17
click at [840, 33] on span "Settings" at bounding box center [846, 28] width 41 height 17
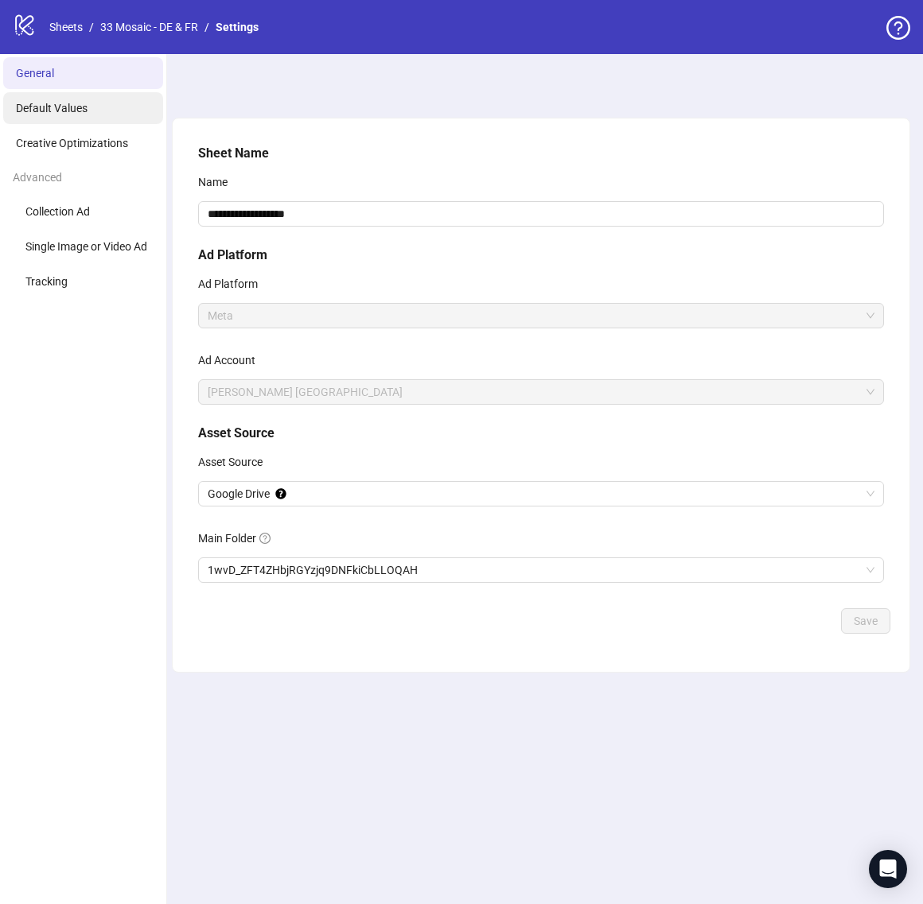
click at [84, 113] on span "Default Values" at bounding box center [52, 108] width 72 height 13
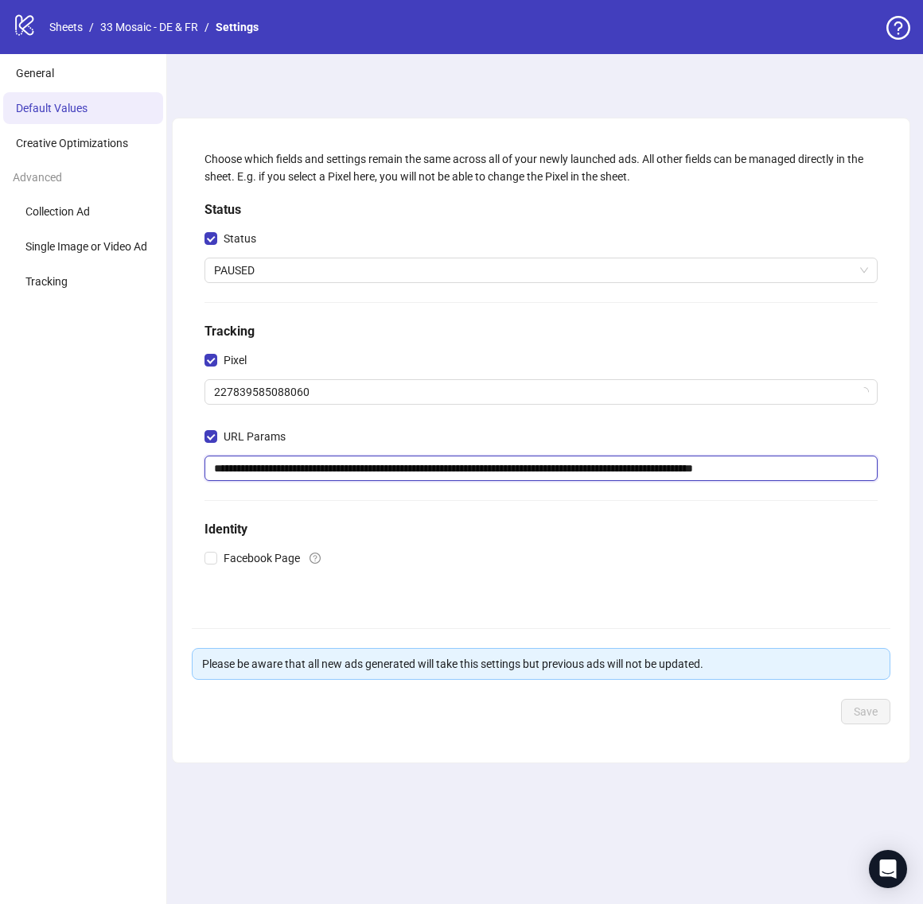
click at [259, 470] on input "**********" at bounding box center [540, 468] width 673 height 25
